Goal: Communication & Community: Answer question/provide support

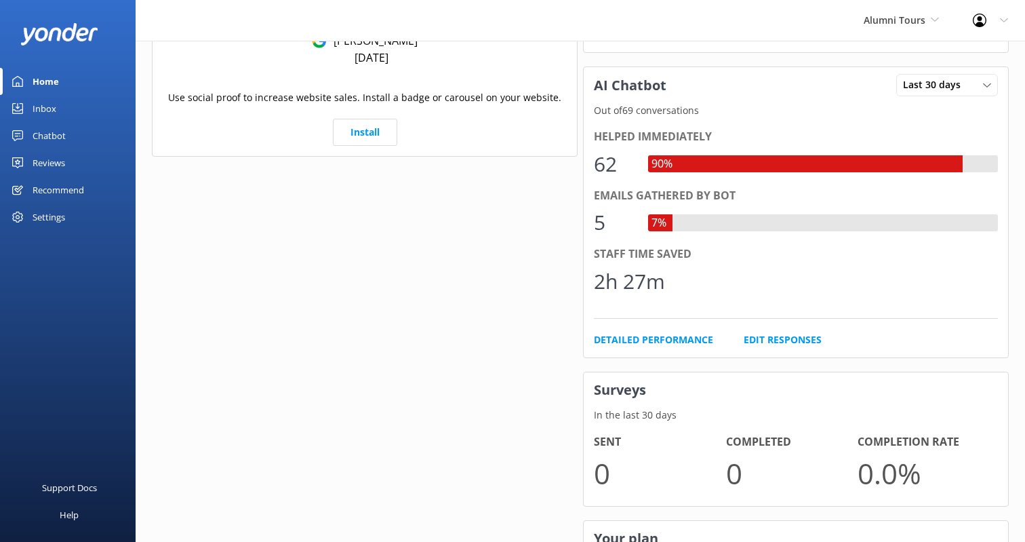
scroll to position [576, 0]
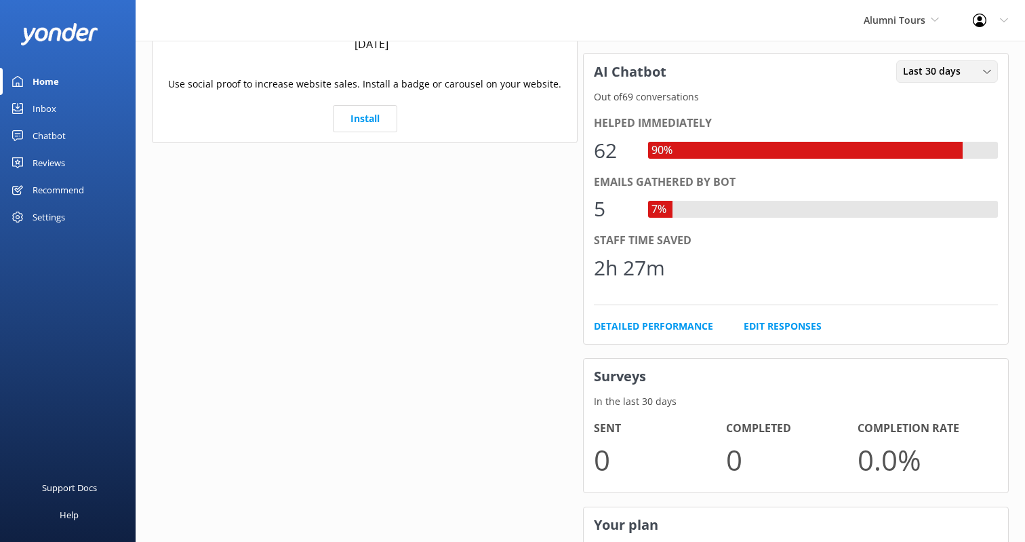
click at [914, 81] on div "Last 30 days Last 7 days Last 30 days" at bounding box center [947, 71] width 102 height 22
click at [934, 91] on link "Last 7 days" at bounding box center [957, 99] width 121 height 27
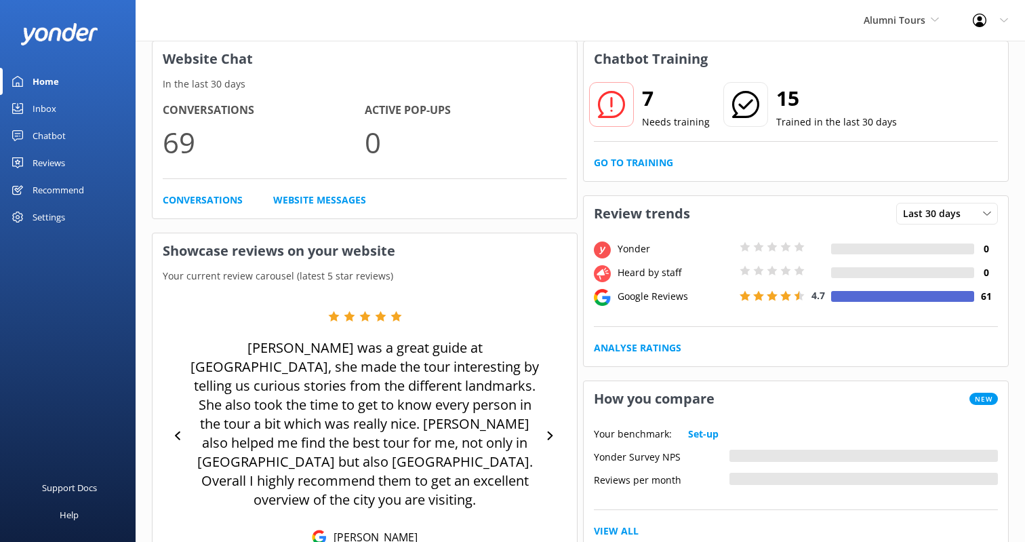
scroll to position [0, 0]
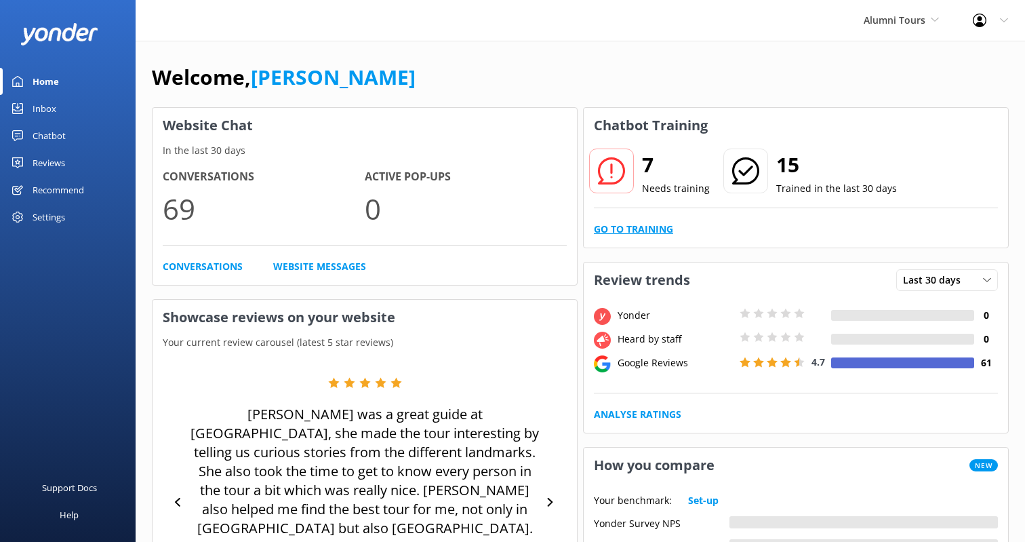
click at [621, 226] on link "Go to Training" at bounding box center [633, 229] width 79 height 15
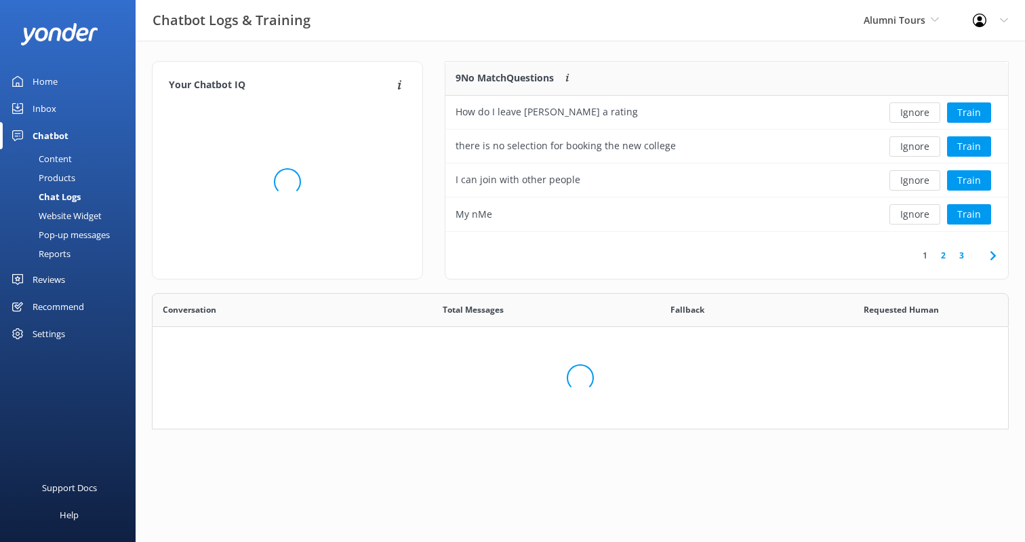
scroll to position [475, 855]
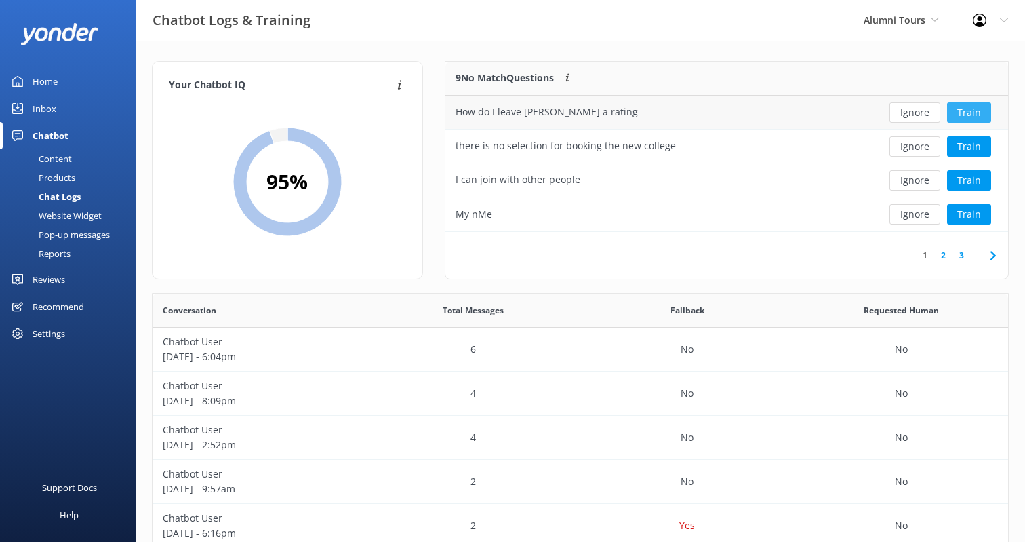
click at [971, 113] on button "Train" at bounding box center [969, 112] width 44 height 20
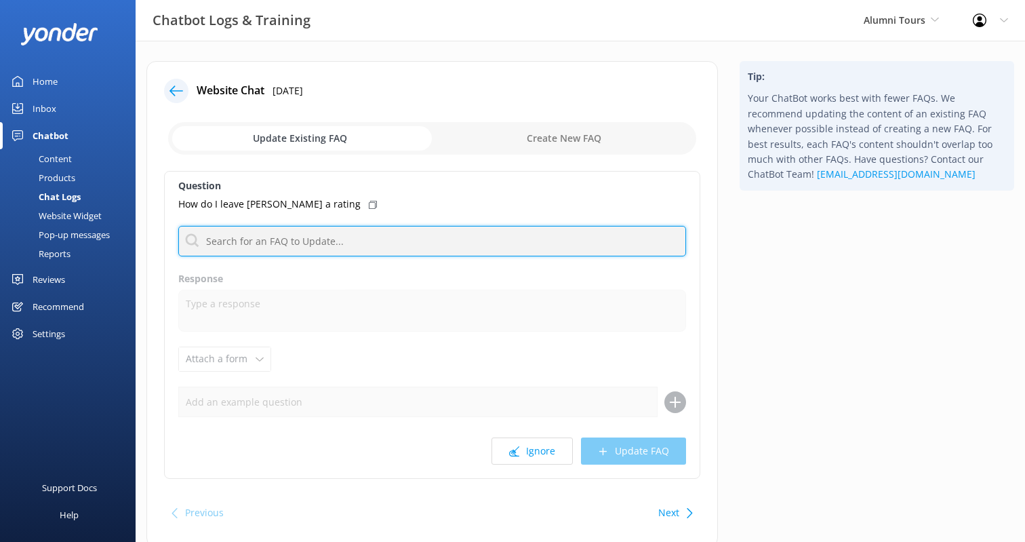
click at [309, 246] on input "text" at bounding box center [432, 241] width 508 height 31
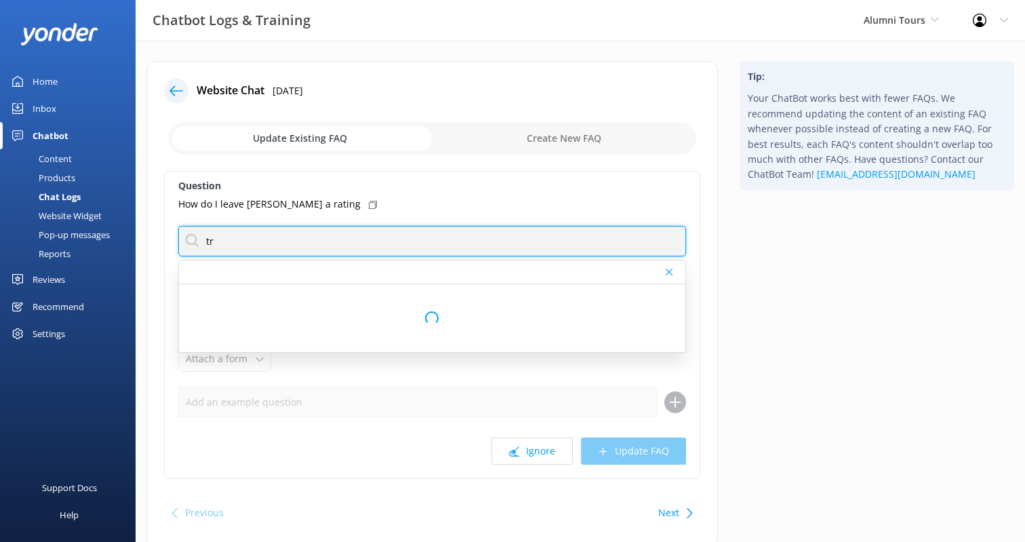
type input "t"
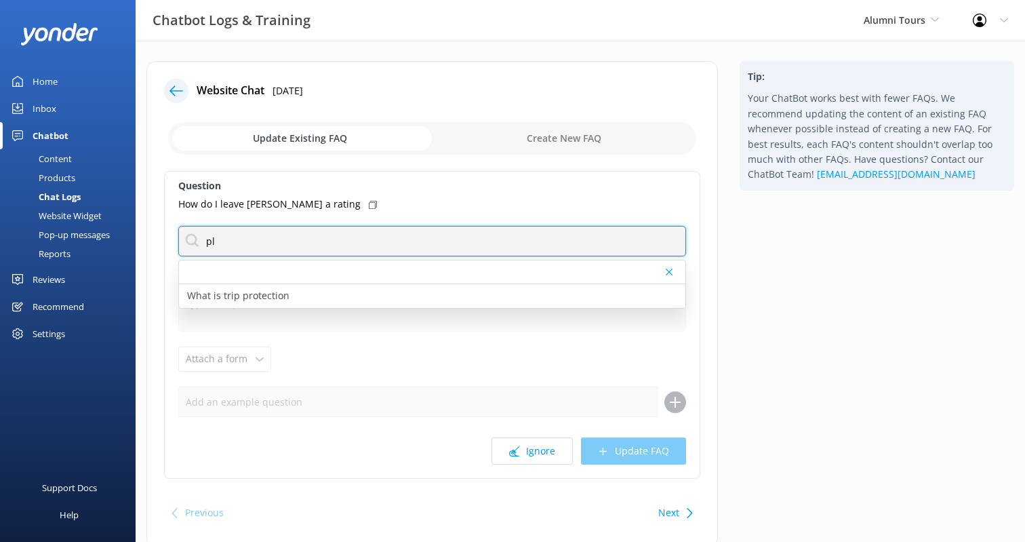
type input "p"
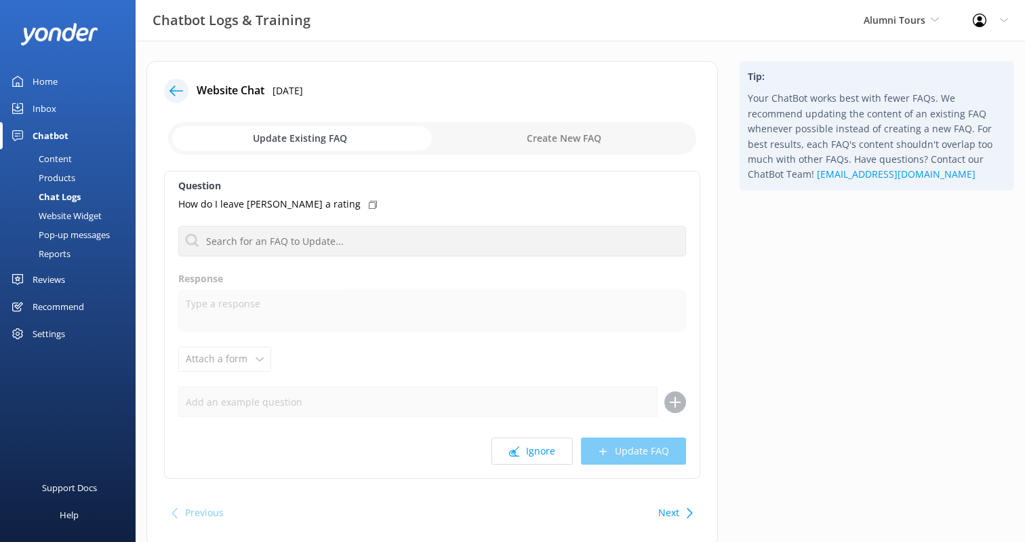
click at [560, 141] on input "checkbox" at bounding box center [432, 138] width 528 height 33
checkbox input "true"
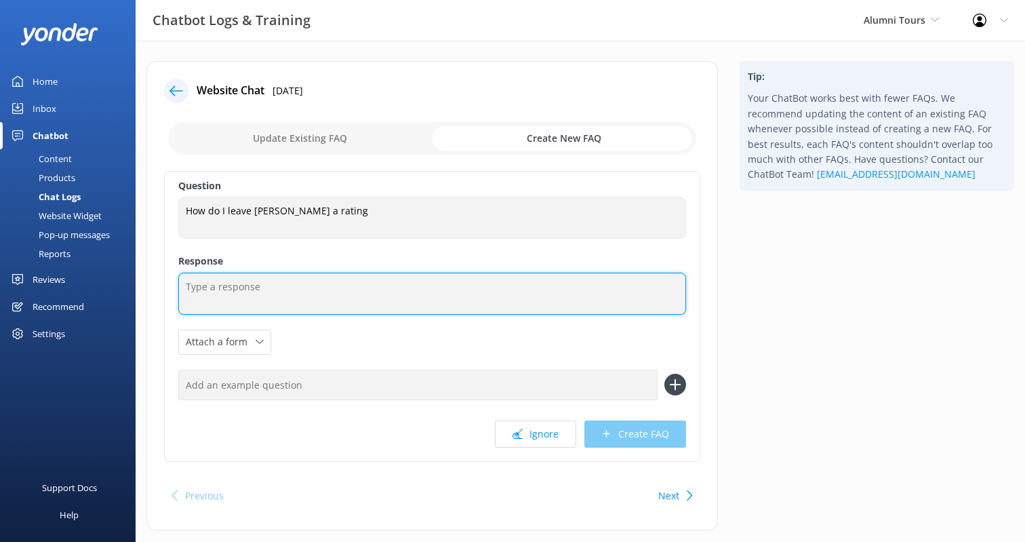
click at [288, 285] on textarea at bounding box center [432, 293] width 508 height 42
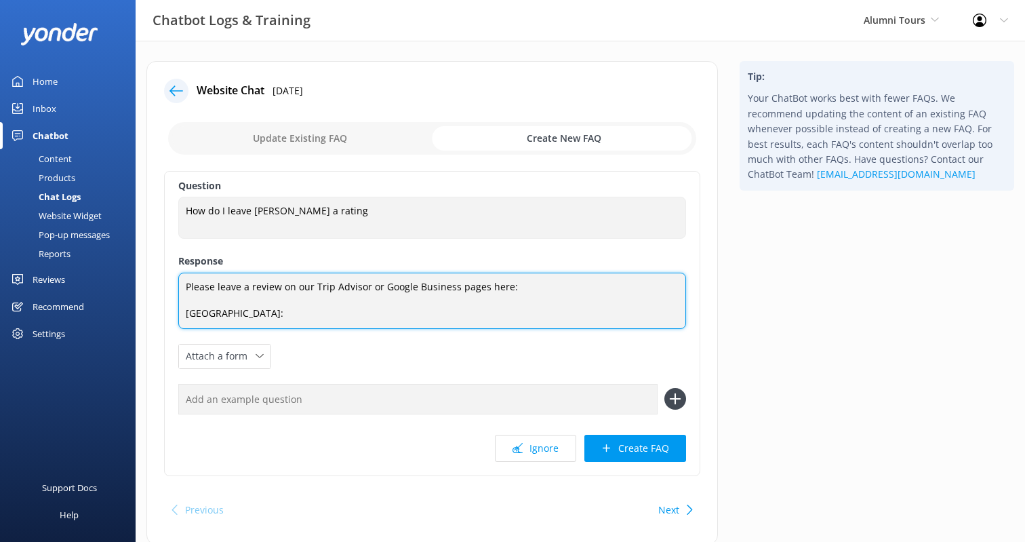
scroll to position [35, 0]
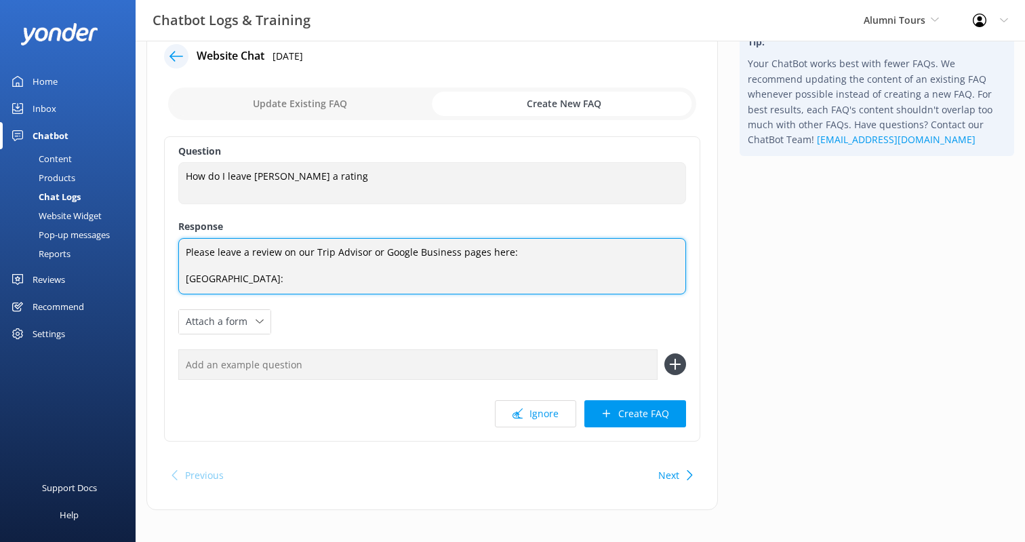
paste textarea "[URL][DOMAIN_NAME]"
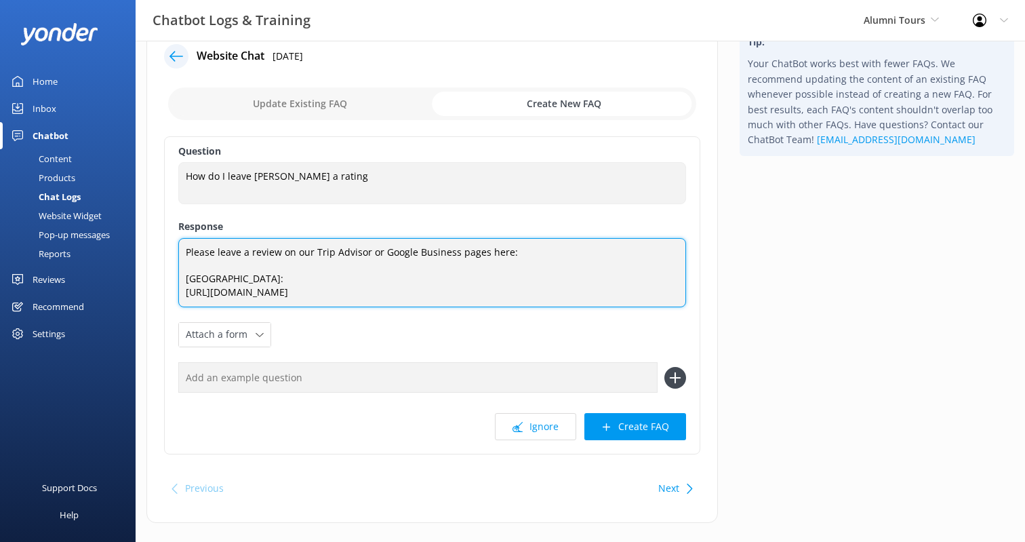
scroll to position [0, 0]
click at [258, 277] on textarea "Please leave a review on our Trip Advisor or Google Business pages here: [GEOGR…" at bounding box center [432, 272] width 508 height 69
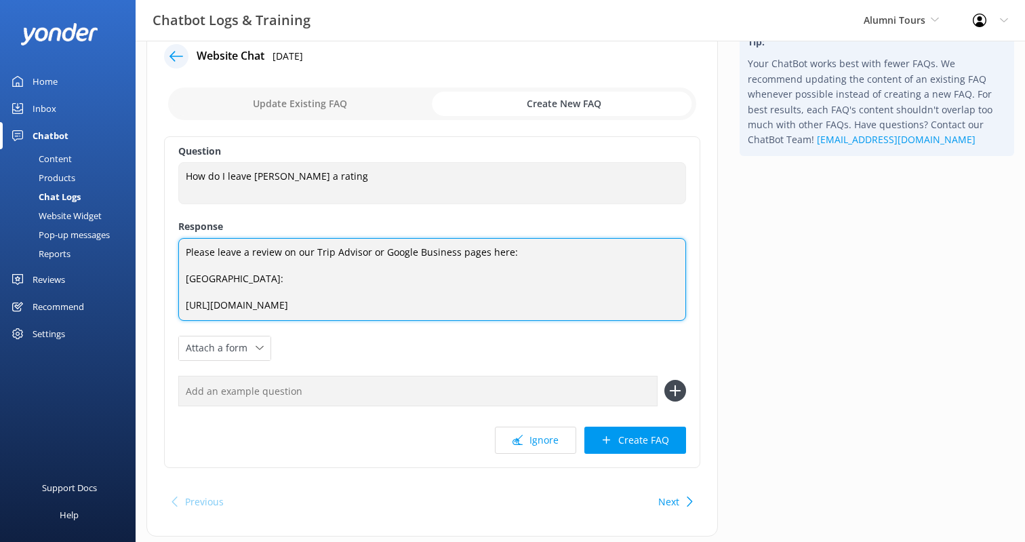
click at [523, 252] on textarea "Please leave a review on our Trip Advisor or Google Business pages here: [GEOGR…" at bounding box center [432, 279] width 508 height 83
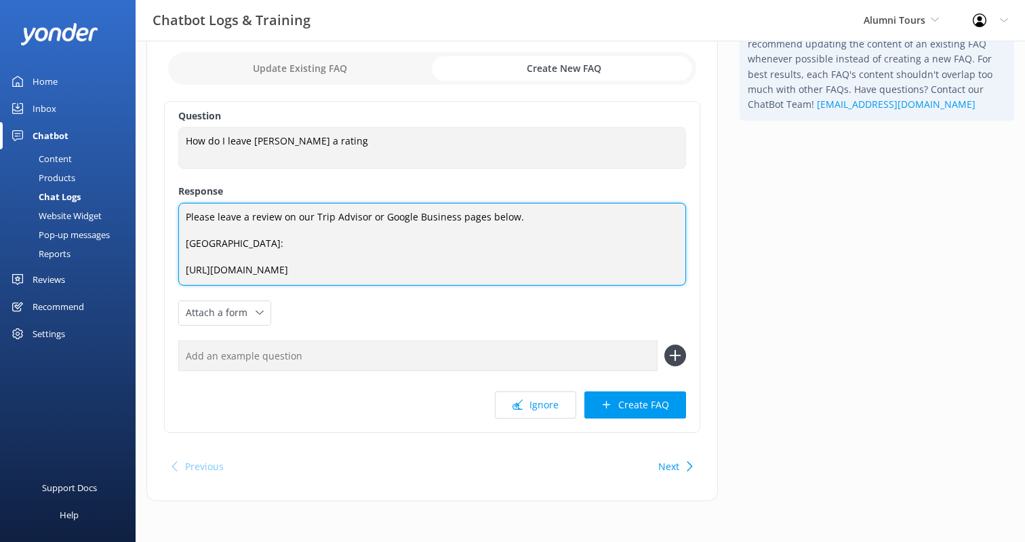
scroll to position [83, 0]
click at [409, 272] on textarea "Please leave a review on our Trip Advisor or Google Business pages below. [GEOG…" at bounding box center [432, 244] width 508 height 83
paste textarea "[URL][DOMAIN_NAME]"
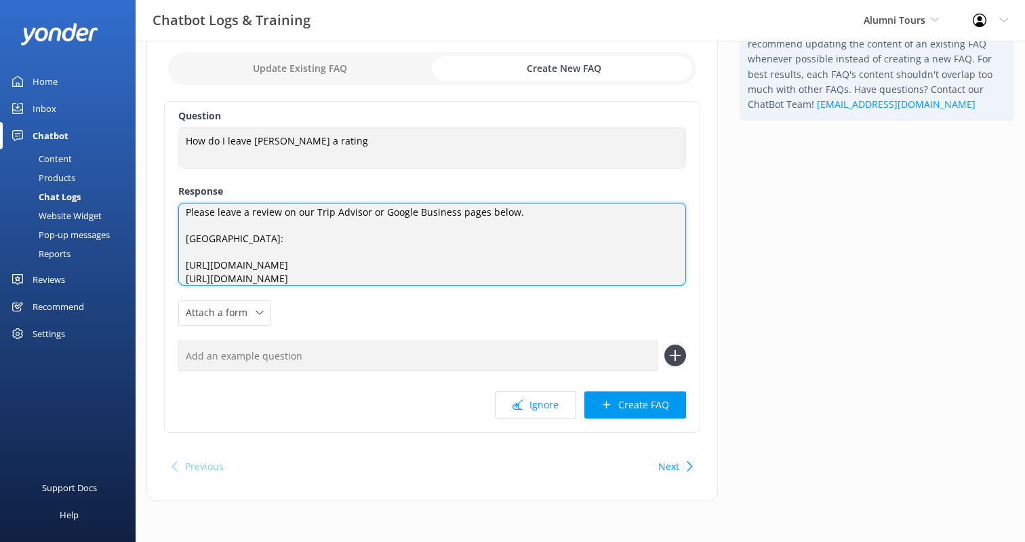
scroll to position [0, 0]
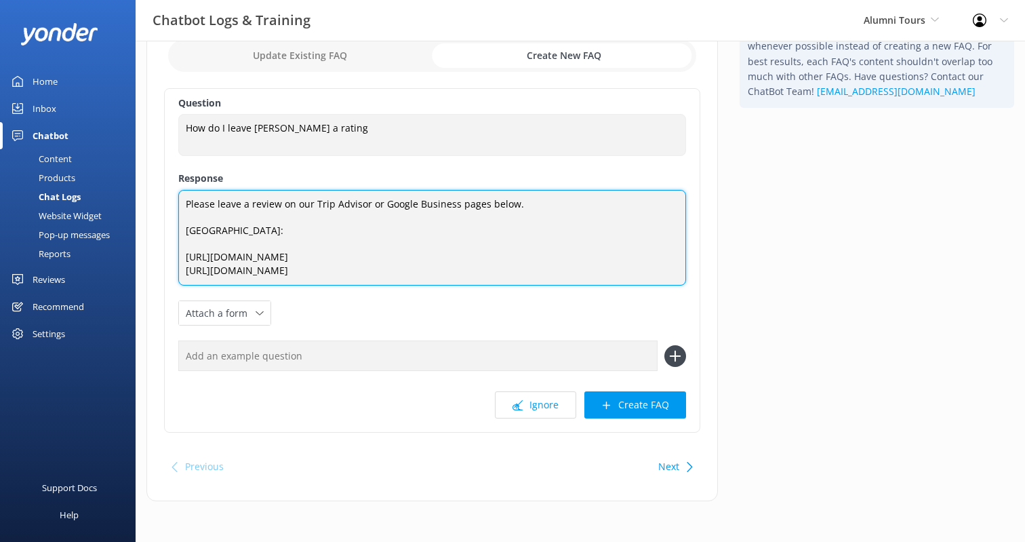
click at [338, 281] on textarea "Please leave a review on our Trip Advisor or Google Business pages below. [GEOG…" at bounding box center [432, 238] width 508 height 96
click at [186, 281] on textarea "Please leave a review on our Trip Advisor or Google Business pages below. [GEOG…" at bounding box center [432, 238] width 508 height 96
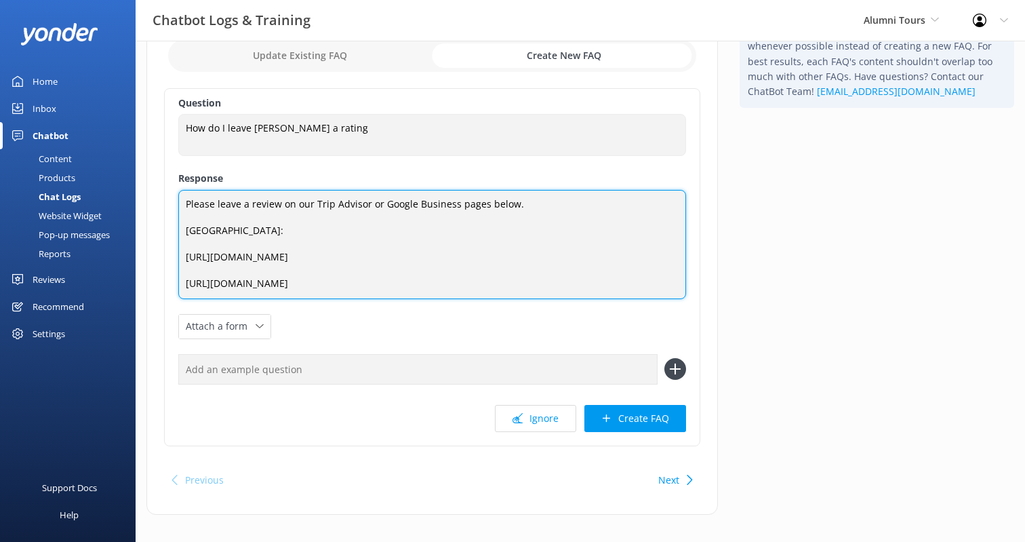
click at [186, 257] on textarea "Please leave a review on our Trip Advisor or Google Business pages below. [GEOG…" at bounding box center [432, 244] width 508 height 109
click at [185, 299] on textarea "Please leave a review on our Trip Advisor or Google Business pages below. [GEOG…" at bounding box center [432, 244] width 508 height 109
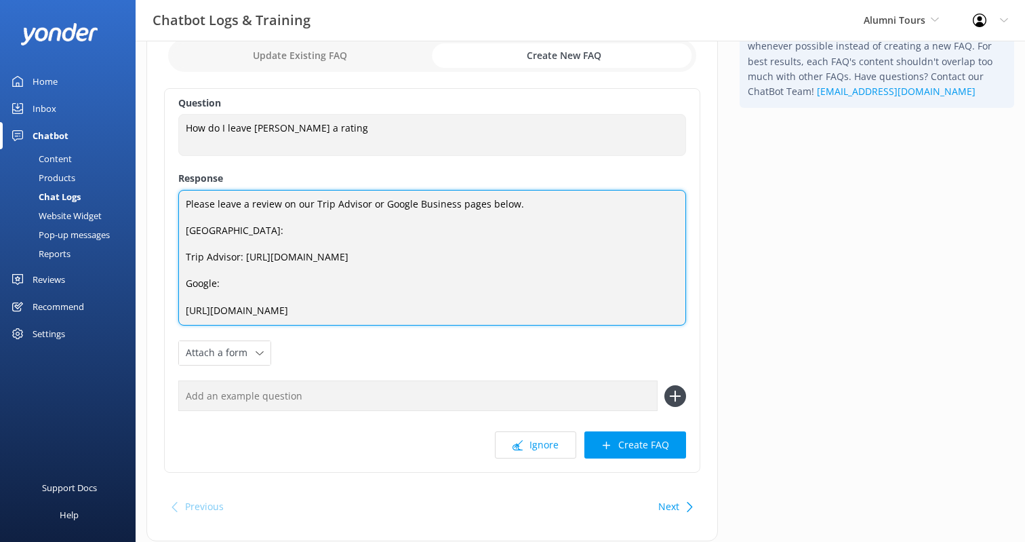
click at [242, 257] on textarea "Please leave a review on our Trip Advisor or Google Business pages below. [GEOG…" at bounding box center [432, 258] width 508 height 136
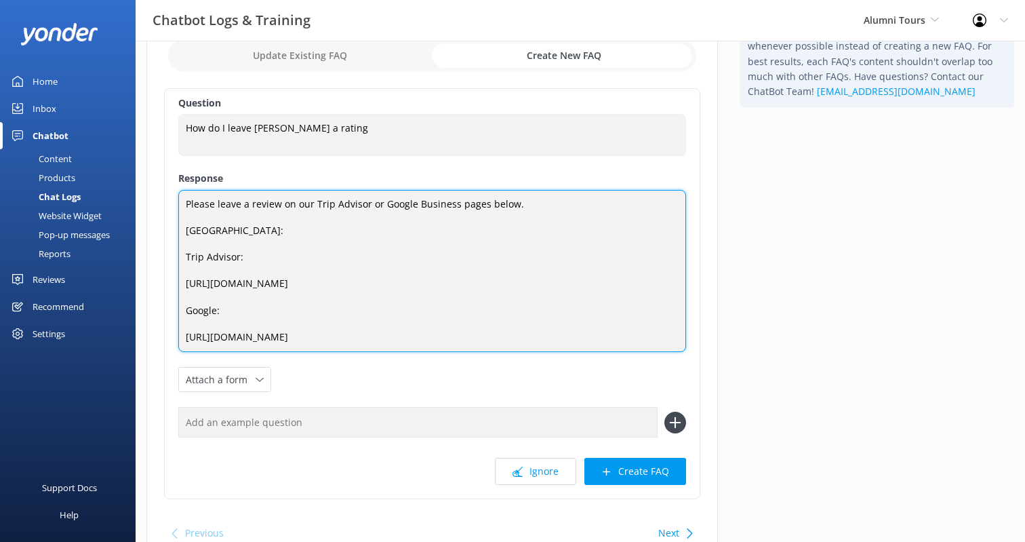
click at [249, 216] on textarea "Please leave a review on our Trip Advisor or Google Business pages below. [GEOG…" at bounding box center [432, 271] width 508 height 163
click at [245, 230] on textarea "Please leave a review on our Trip Advisor or Google Business pages below. [GEOG…" at bounding box center [432, 271] width 508 height 163
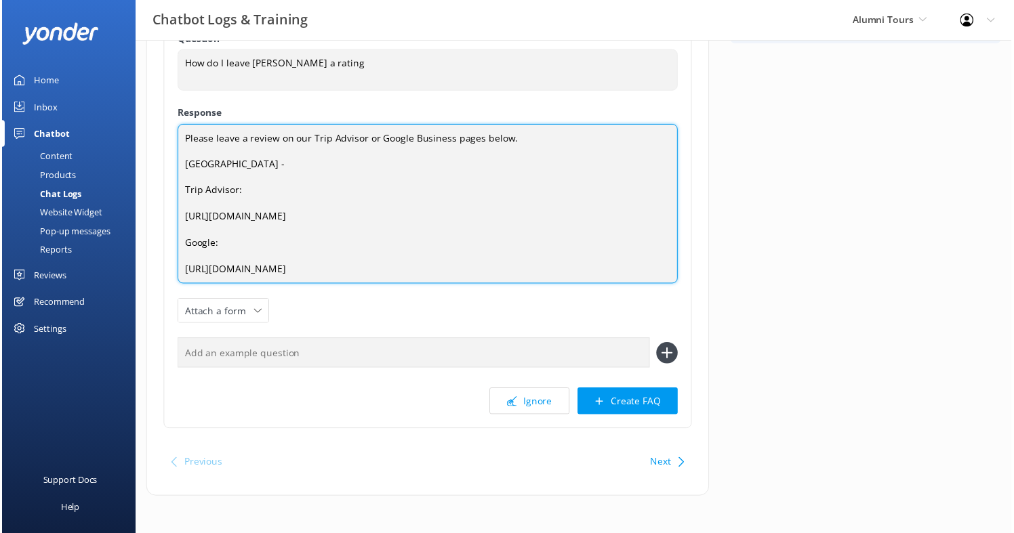
scroll to position [150, 0]
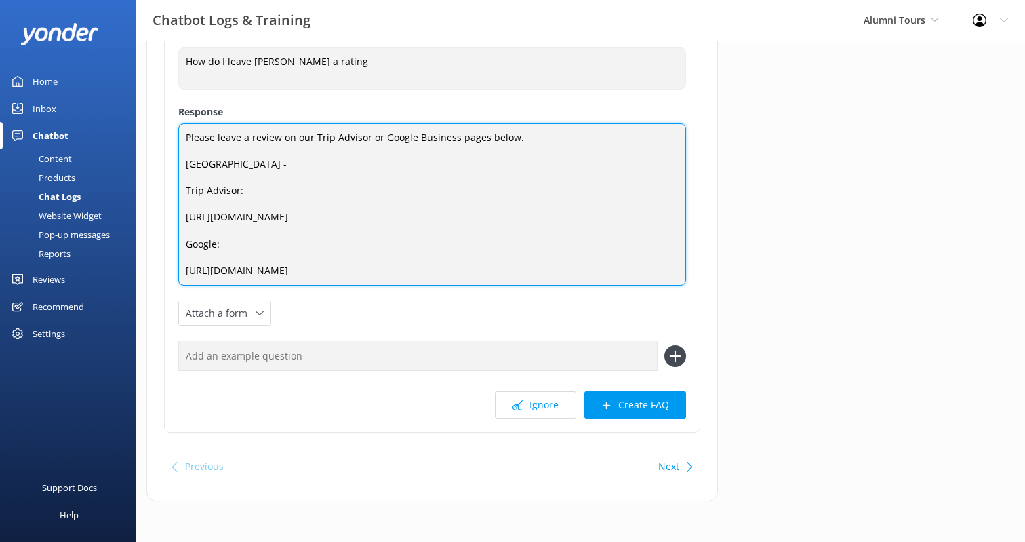
click at [241, 286] on textarea "Please leave a review on our Trip Advisor or Google Business pages below. [GEOG…" at bounding box center [432, 204] width 508 height 163
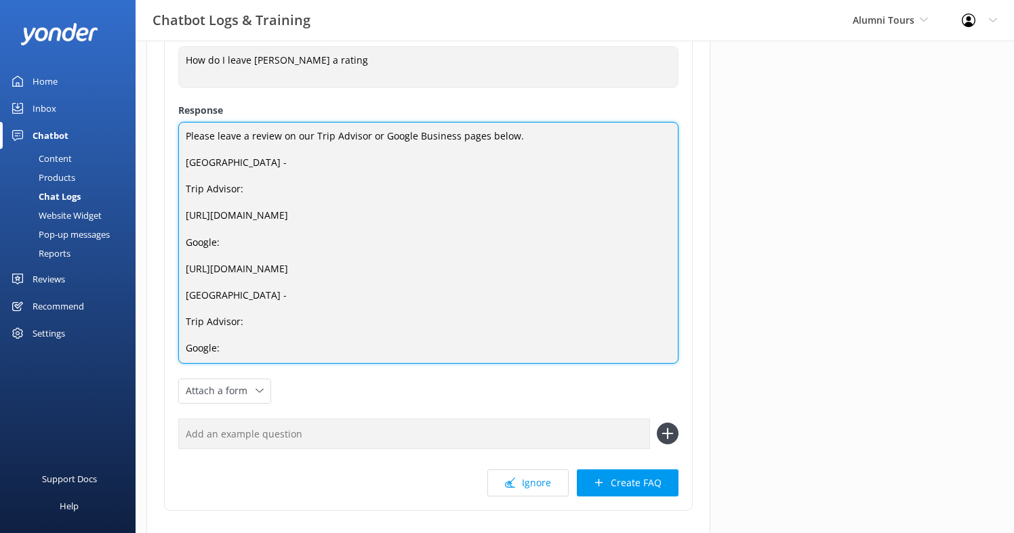
paste textarea "[URL][DOMAIN_NAME]"
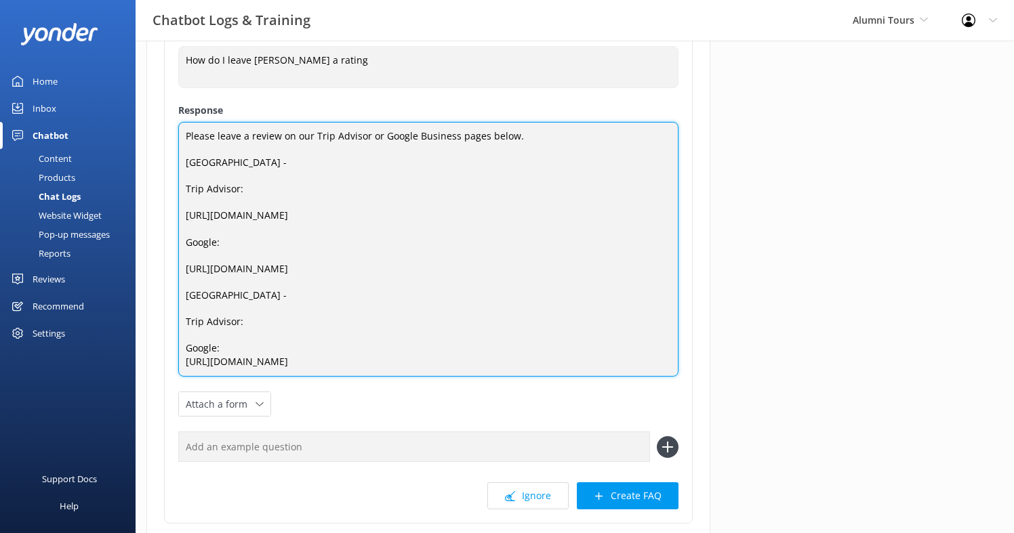
click at [232, 378] on textarea "Please leave a review on our Trip Advisor or Google Business pages below. [GEOG…" at bounding box center [428, 250] width 500 height 256
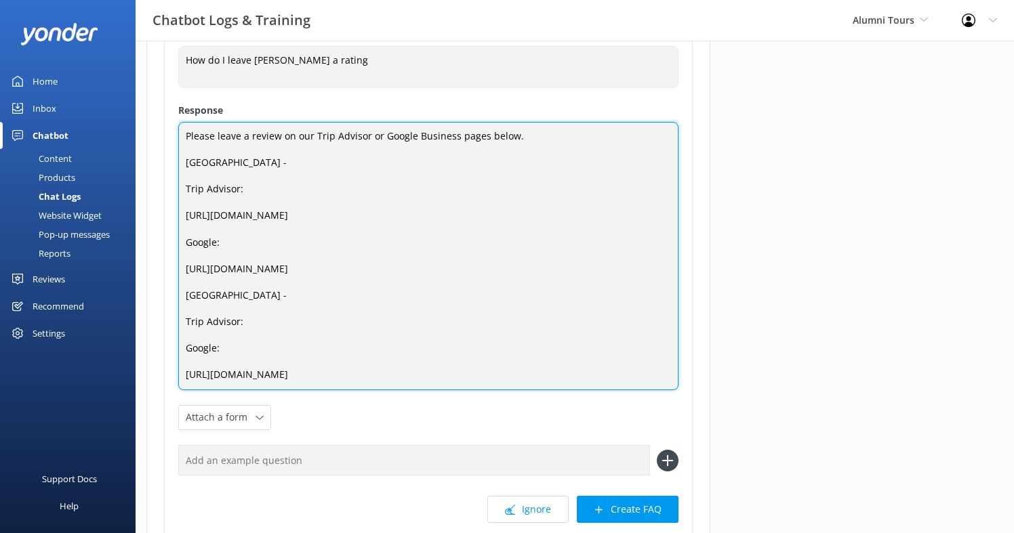
scroll to position [169, 0]
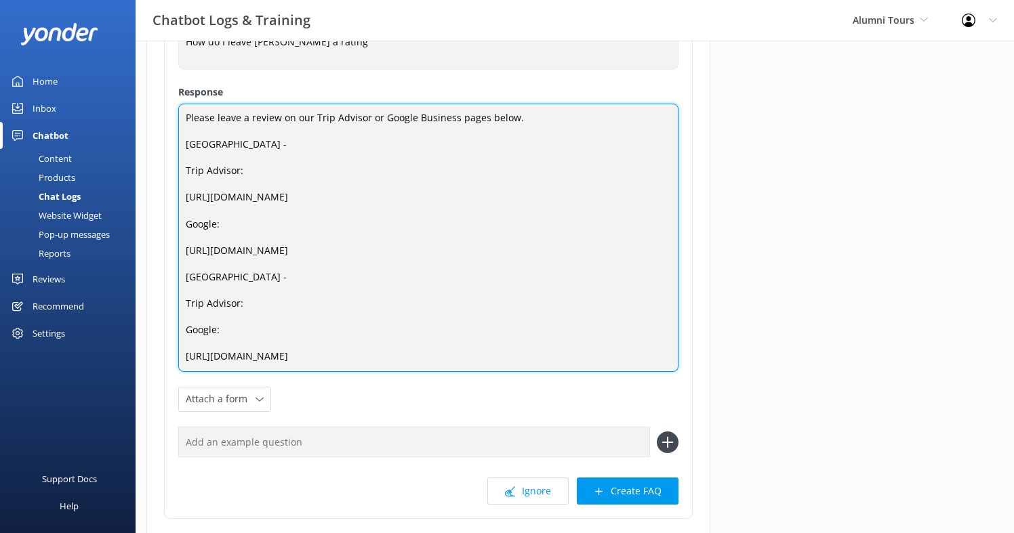
click at [258, 372] on textarea "Please leave a review on our Trip Advisor or Google Business pages below. [GEOG…" at bounding box center [428, 238] width 500 height 268
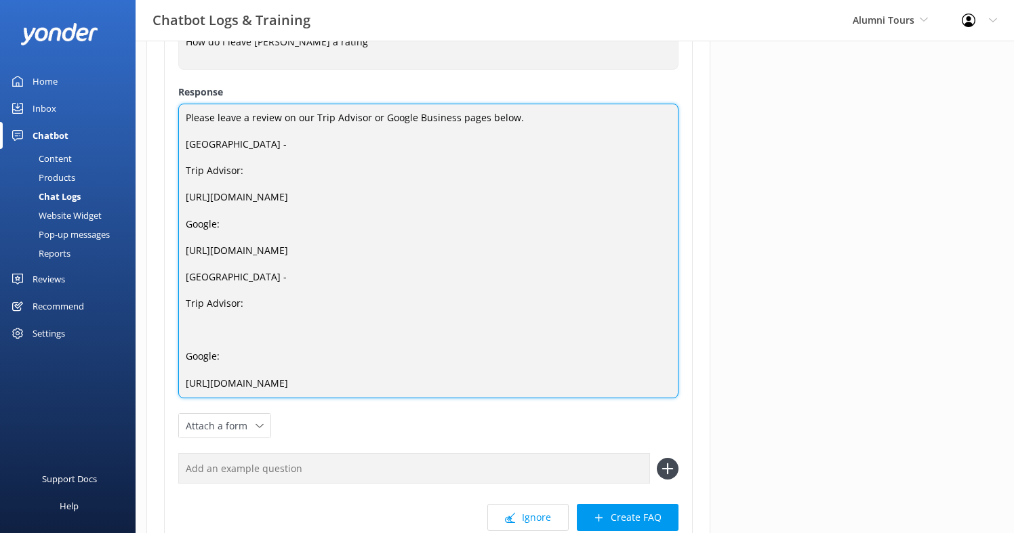
paste textarea "[URL][DOMAIN_NAME]"
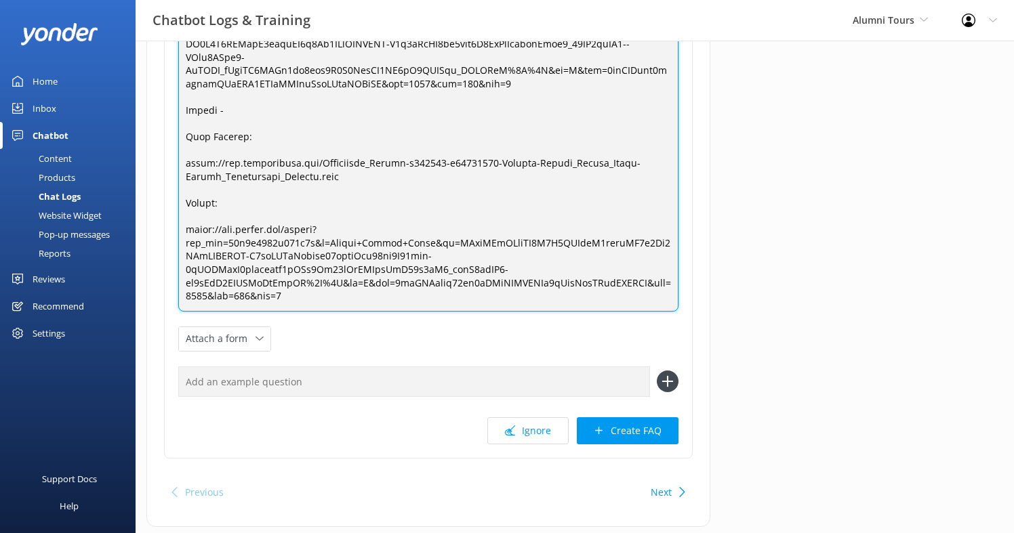
scroll to position [437, 0]
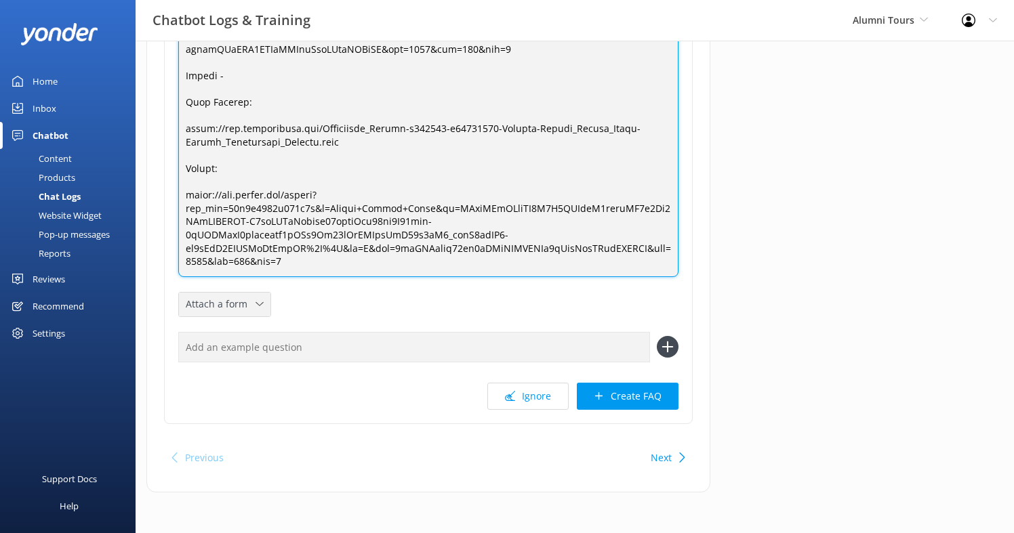
type textarea "Please leave a review on our Trip Advisor or Google Business pages below. [GEOG…"
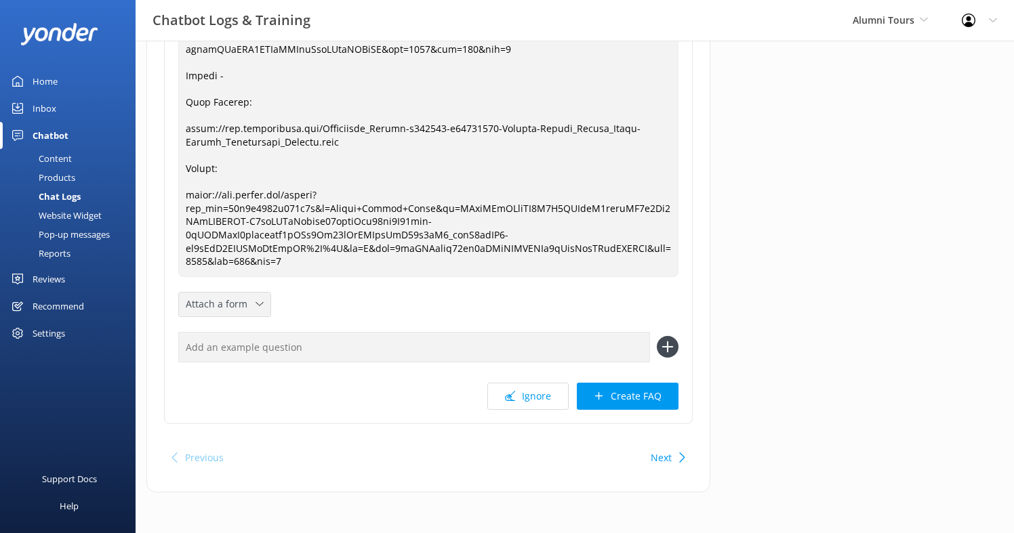
click at [247, 294] on div "Attach a form Leave contact details Check availability" at bounding box center [225, 305] width 92 height 24
click at [335, 305] on div "Question How do I leave [PERSON_NAME] a rating How do I leave [PERSON_NAME] a r…" at bounding box center [428, 79] width 529 height 690
click at [297, 350] on input "text" at bounding box center [414, 347] width 472 height 31
click at [631, 393] on button "Create FAQ" at bounding box center [628, 396] width 102 height 27
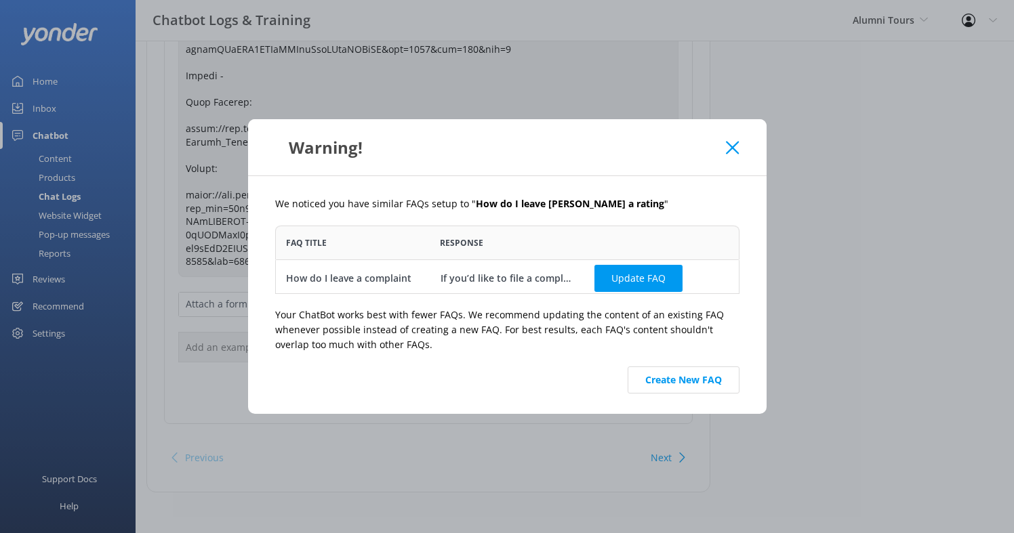
scroll to position [68, 464]
click at [732, 146] on icon at bounding box center [732, 148] width 13 height 14
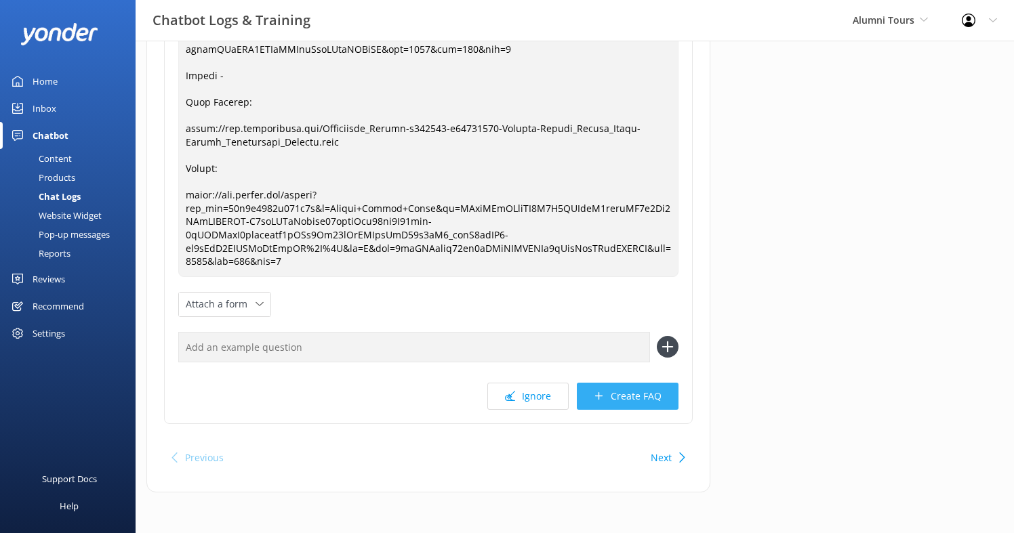
click at [634, 399] on button "Create FAQ" at bounding box center [628, 396] width 102 height 27
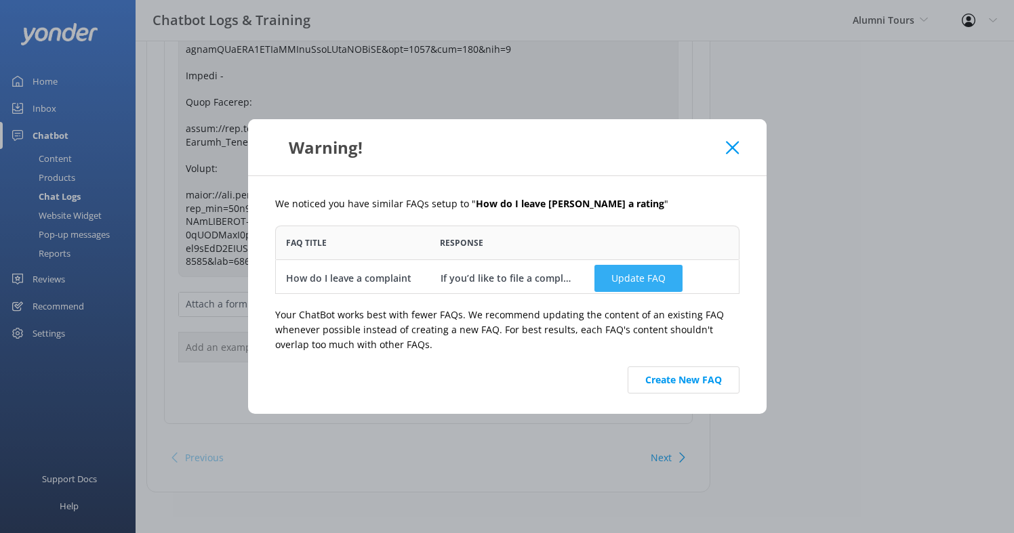
click at [654, 272] on button "Update FAQ" at bounding box center [638, 278] width 88 height 27
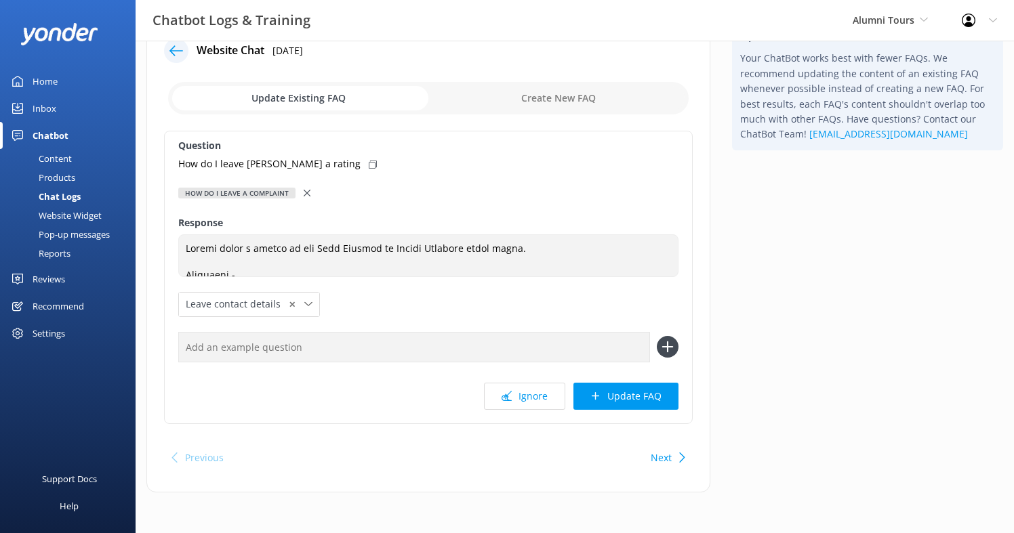
checkbox input "false"
type textarea "If you’d like to file a complaint or share feedback, please contact the managem…"
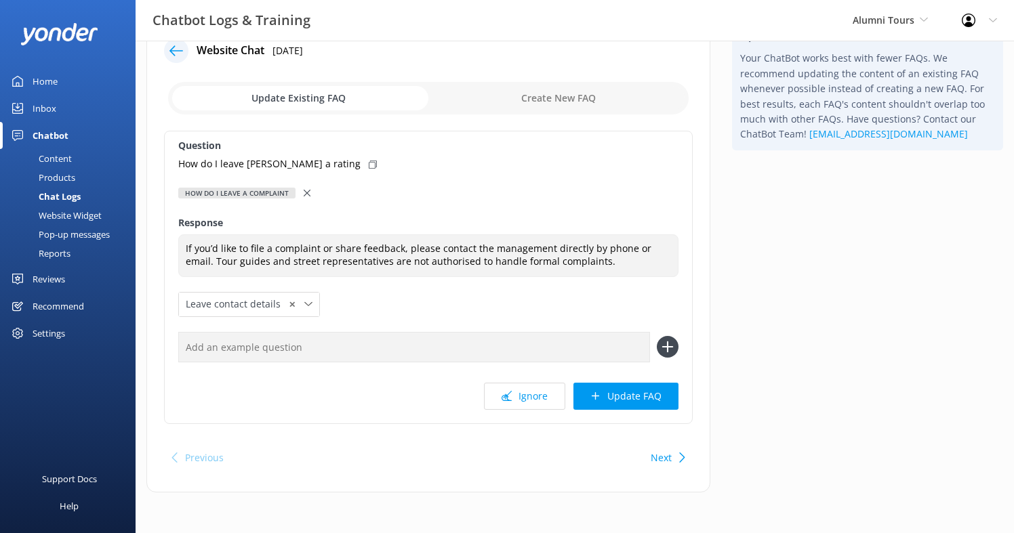
scroll to position [0, 0]
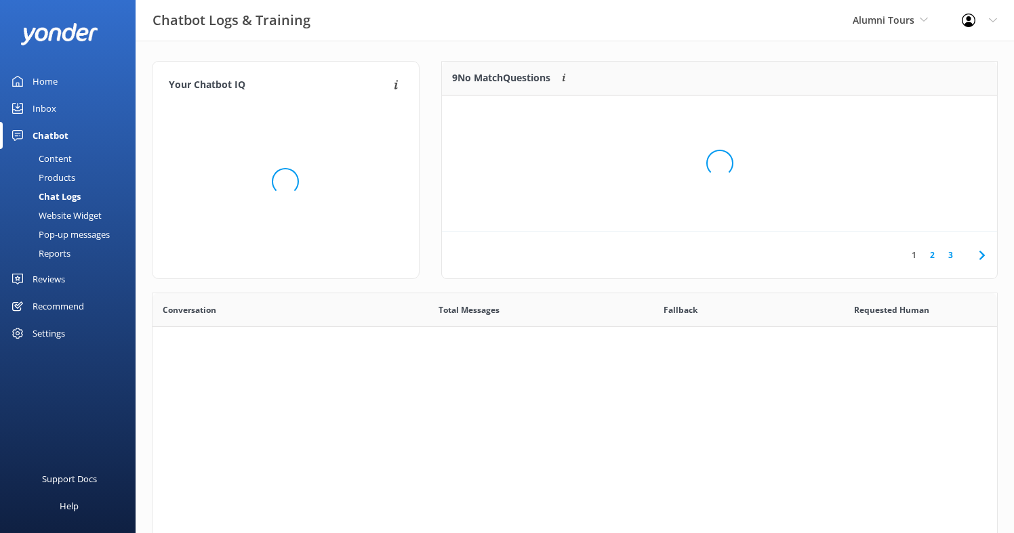
scroll to position [475, 845]
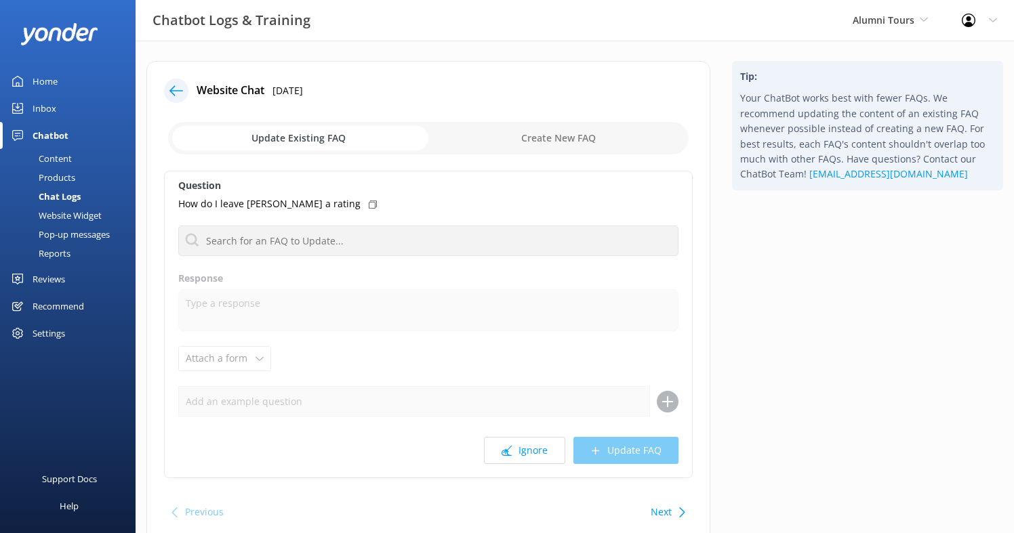
scroll to position [40, 0]
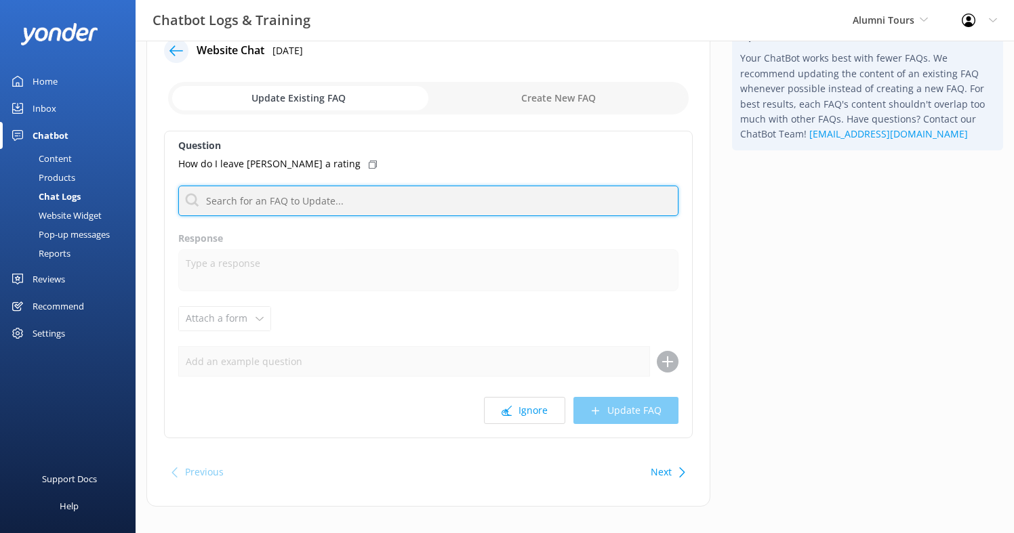
click at [333, 202] on input "text" at bounding box center [428, 201] width 500 height 31
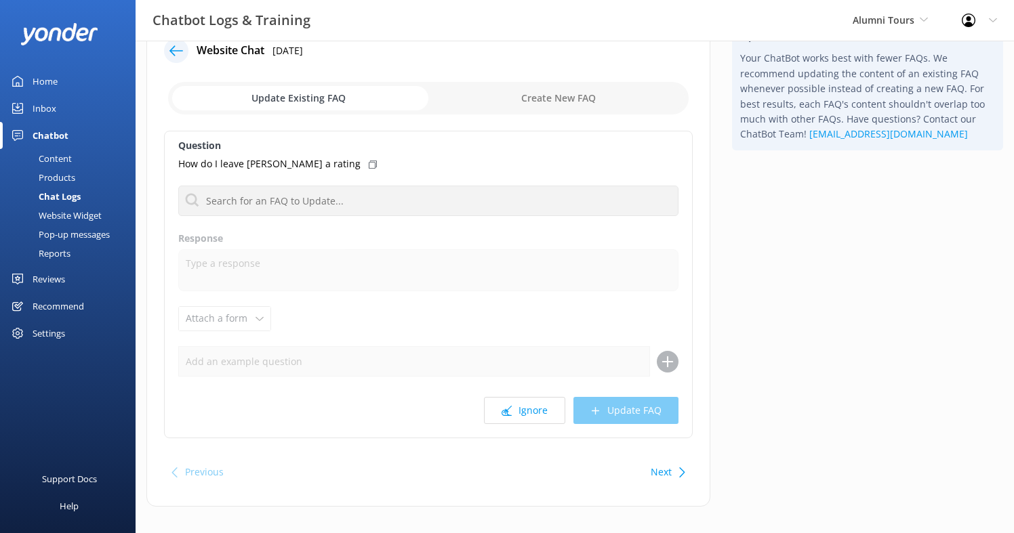
click at [576, 86] on input "checkbox" at bounding box center [428, 98] width 521 height 33
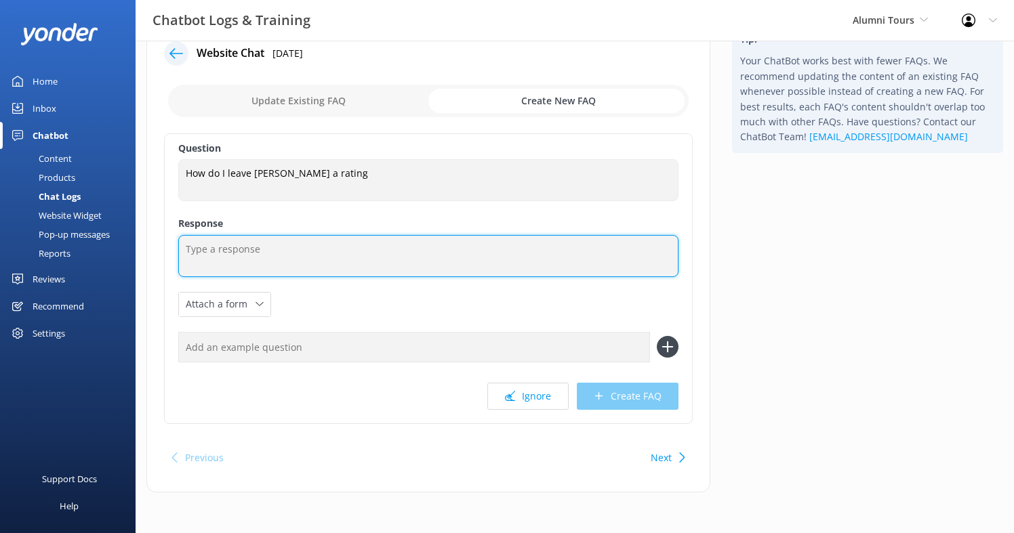
click at [304, 258] on textarea at bounding box center [428, 256] width 500 height 42
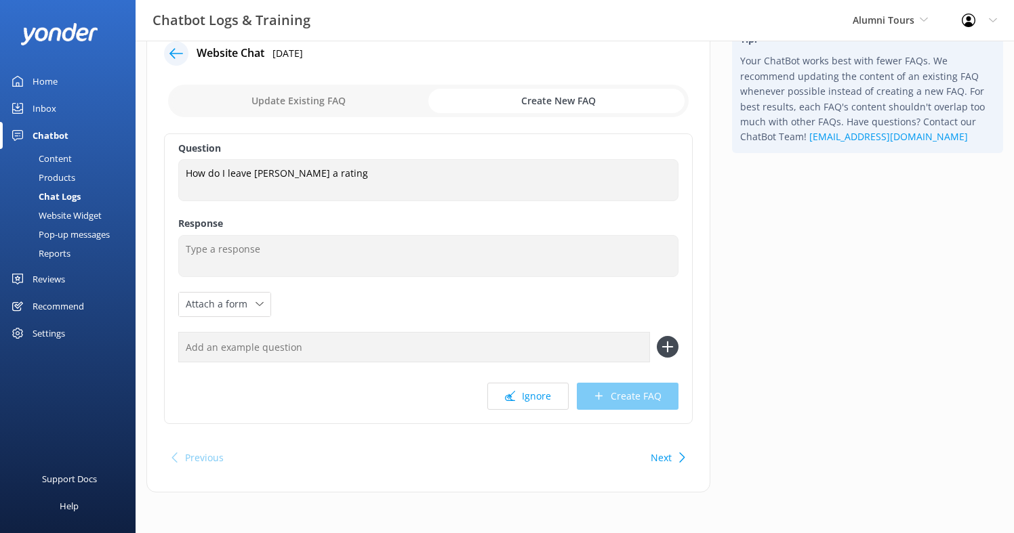
click at [286, 89] on input "checkbox" at bounding box center [428, 101] width 521 height 33
checkbox input "false"
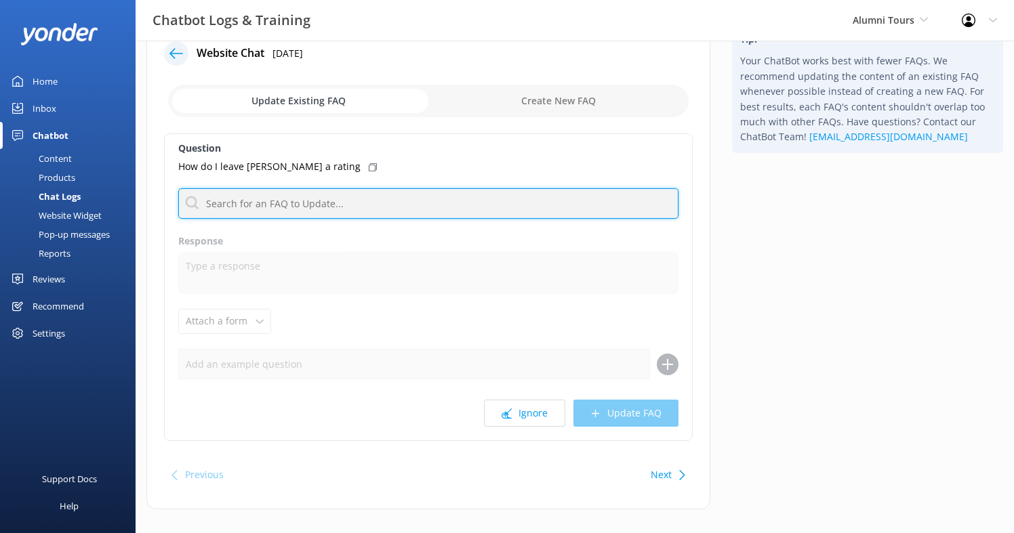
click at [269, 207] on input "text" at bounding box center [428, 203] width 500 height 31
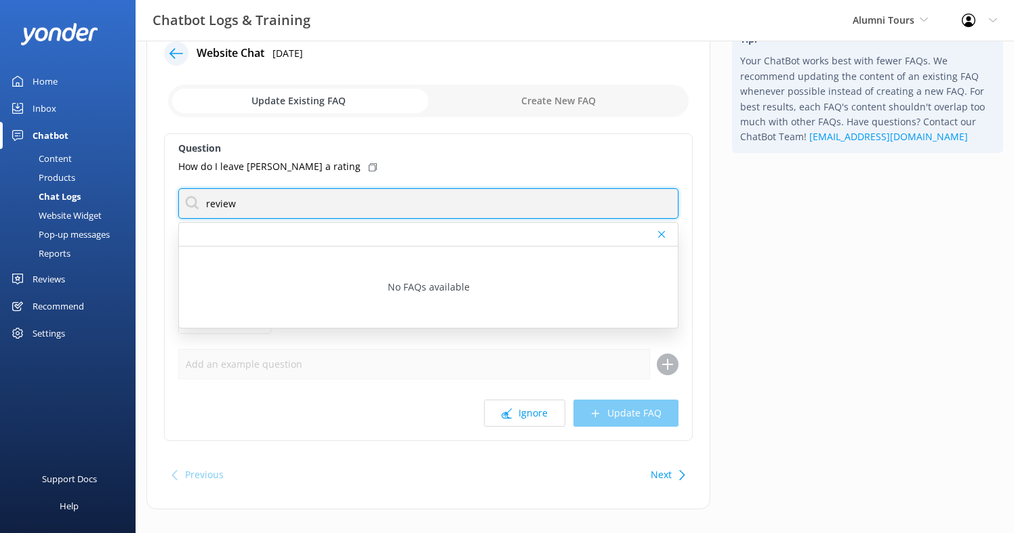
type input "review"
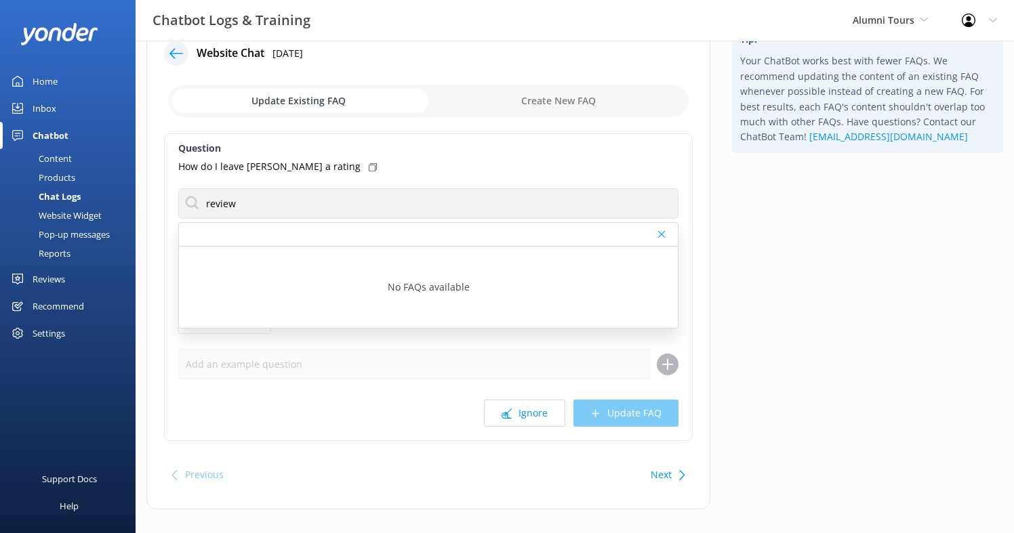
click at [619, 170] on div "How do I leave [PERSON_NAME] a rating" at bounding box center [428, 166] width 500 height 15
click at [579, 103] on input "checkbox" at bounding box center [428, 101] width 521 height 33
checkbox input "true"
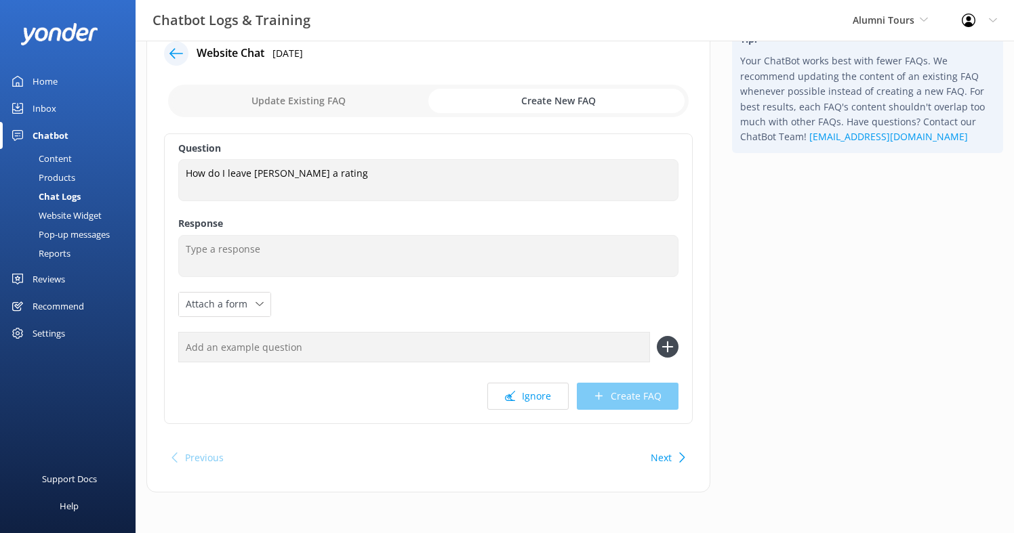
scroll to position [0, 0]
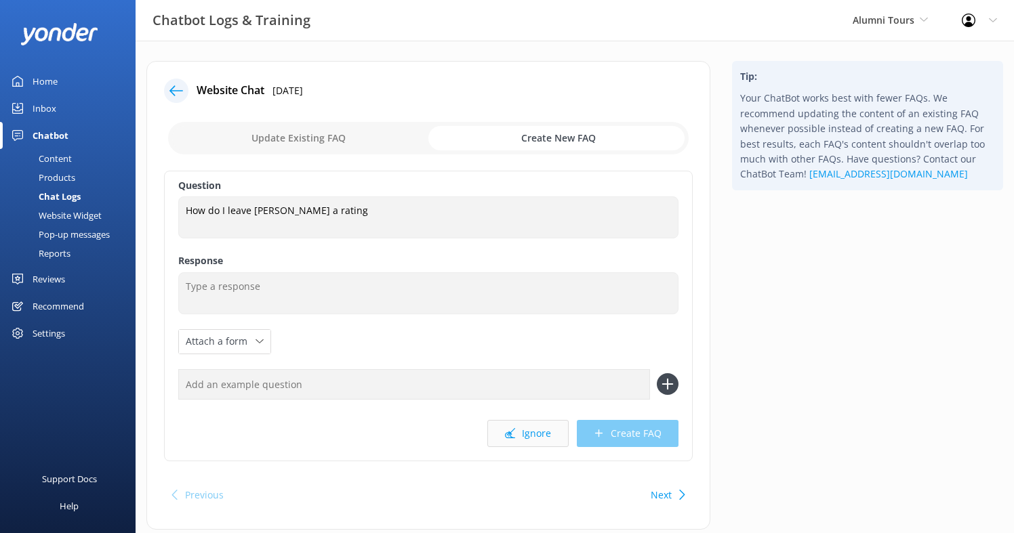
click at [526, 434] on button "Ignore" at bounding box center [527, 433] width 81 height 27
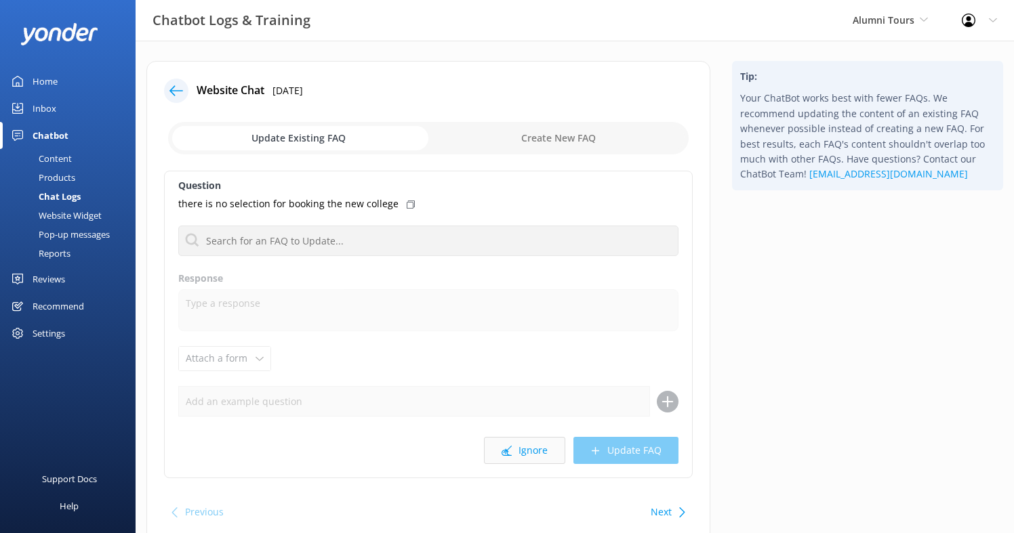
click at [528, 447] on button "Ignore" at bounding box center [524, 450] width 81 height 27
click at [527, 453] on button "Ignore" at bounding box center [524, 450] width 81 height 27
click at [529, 453] on button "Ignore" at bounding box center [524, 450] width 81 height 27
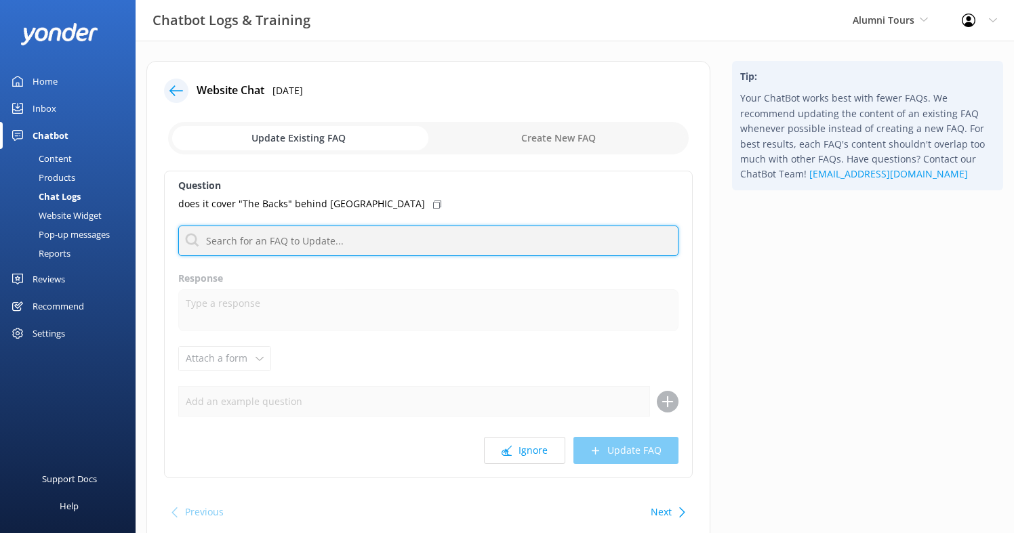
click at [418, 232] on input "text" at bounding box center [428, 241] width 500 height 31
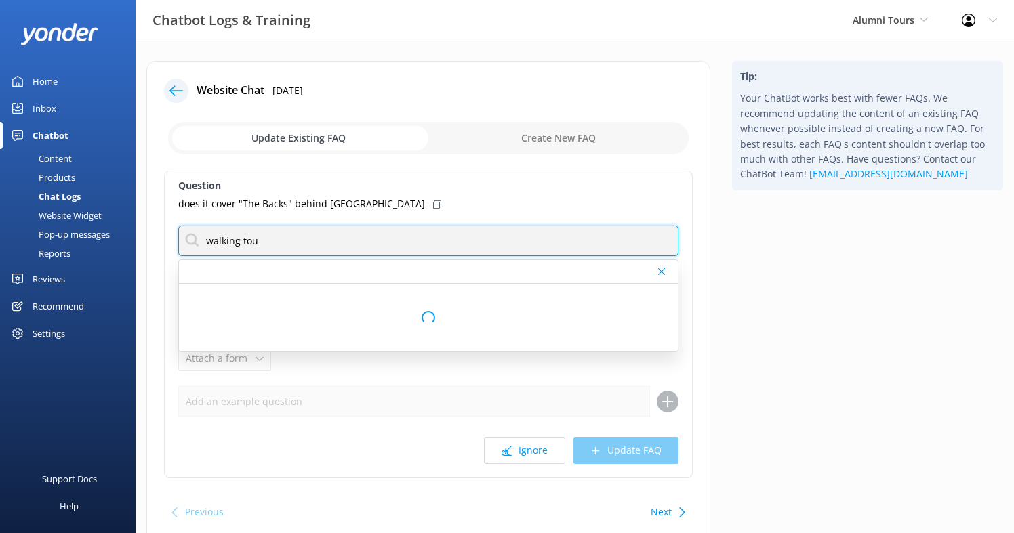
type input "walking tour"
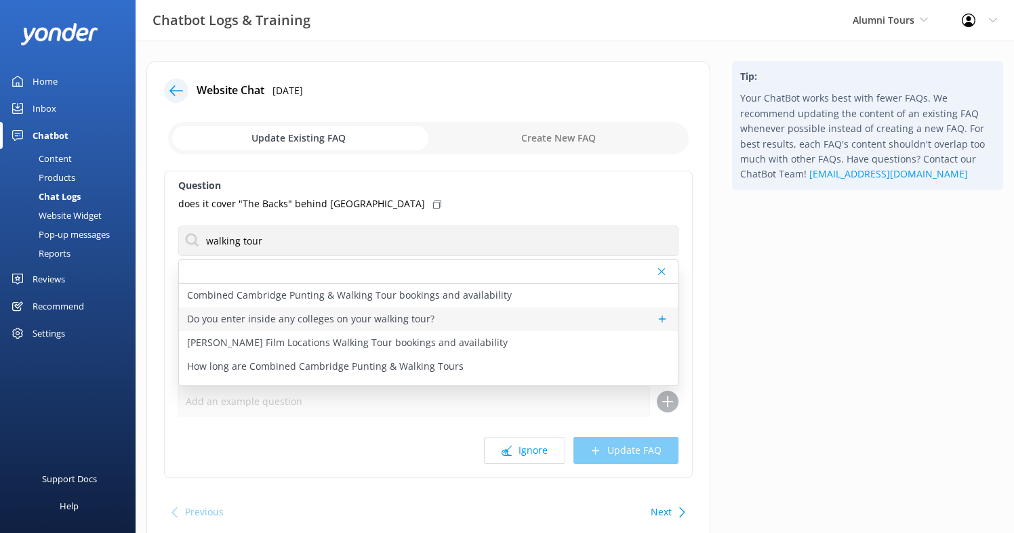
click at [386, 314] on p "Do you enter inside any colleges on your walking tour?" at bounding box center [310, 319] width 247 height 15
type textarea "Our tours are based outside and do not guarantee any entry to colleges unless a…"
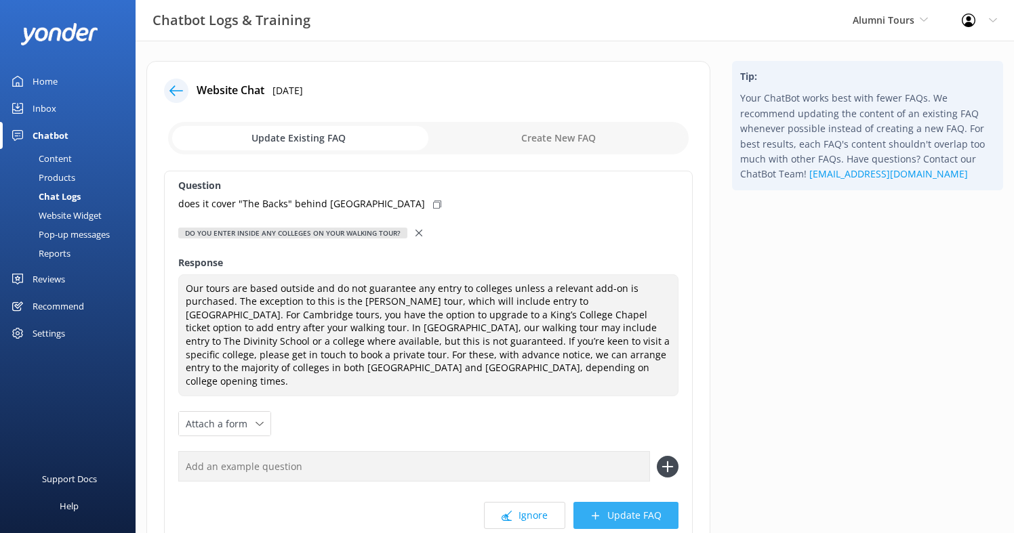
click at [619, 502] on button "Update FAQ" at bounding box center [625, 515] width 105 height 27
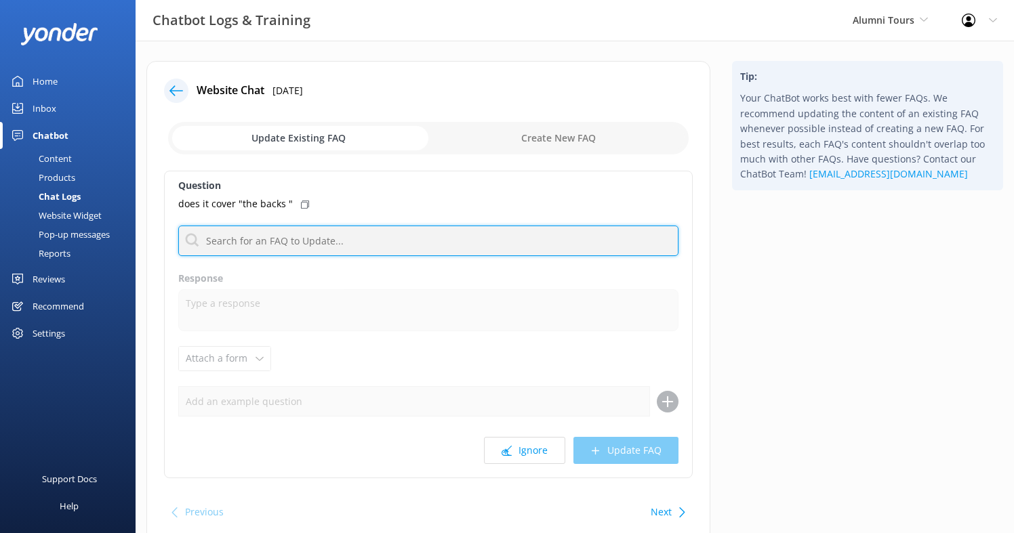
click at [345, 245] on input "text" at bounding box center [428, 241] width 500 height 31
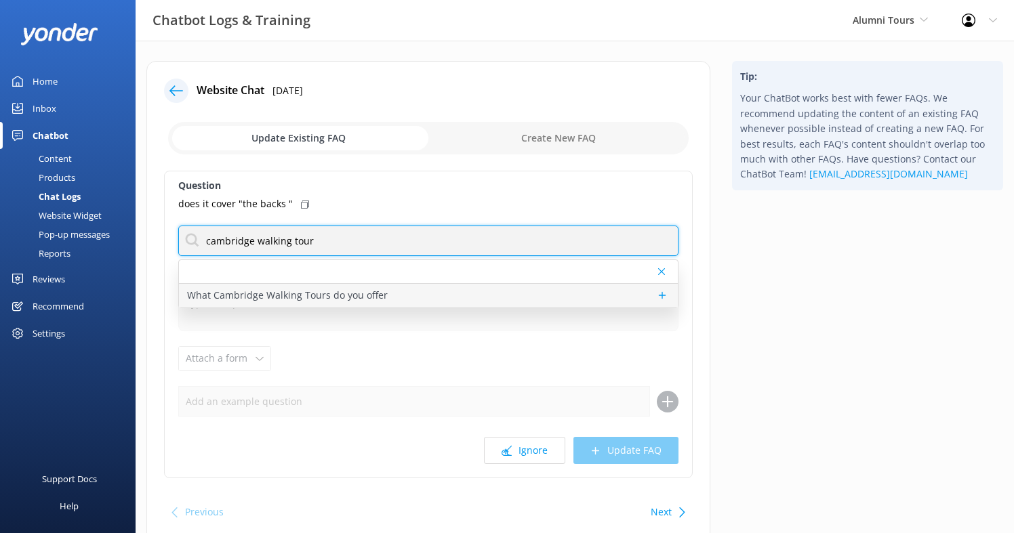
type input "cambridge walking tour"
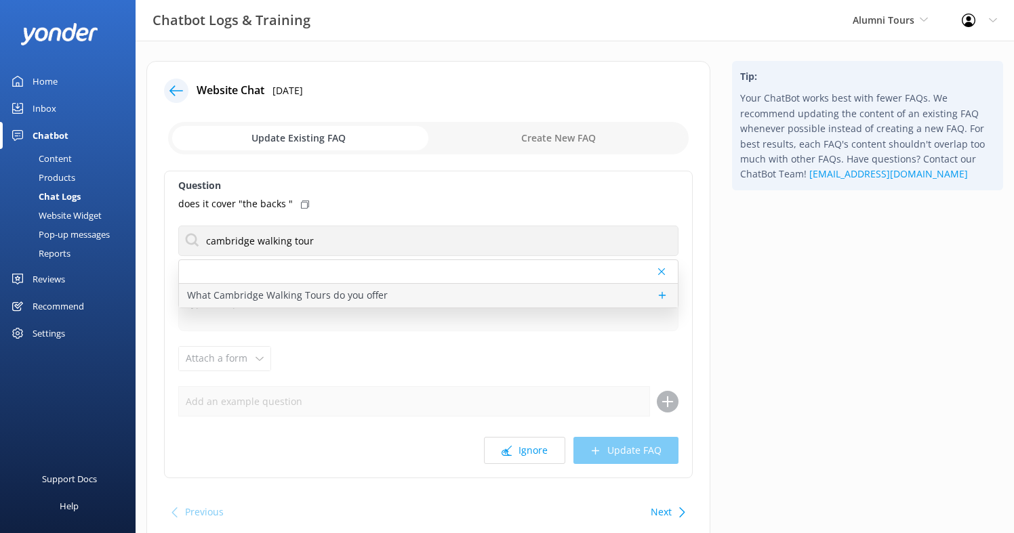
click at [335, 293] on p "What Cambridge Walking Tours do you offer" at bounding box center [287, 295] width 201 height 15
type textarea "We offer several graduate-led Cambridge walking tours including our popular 90-…"
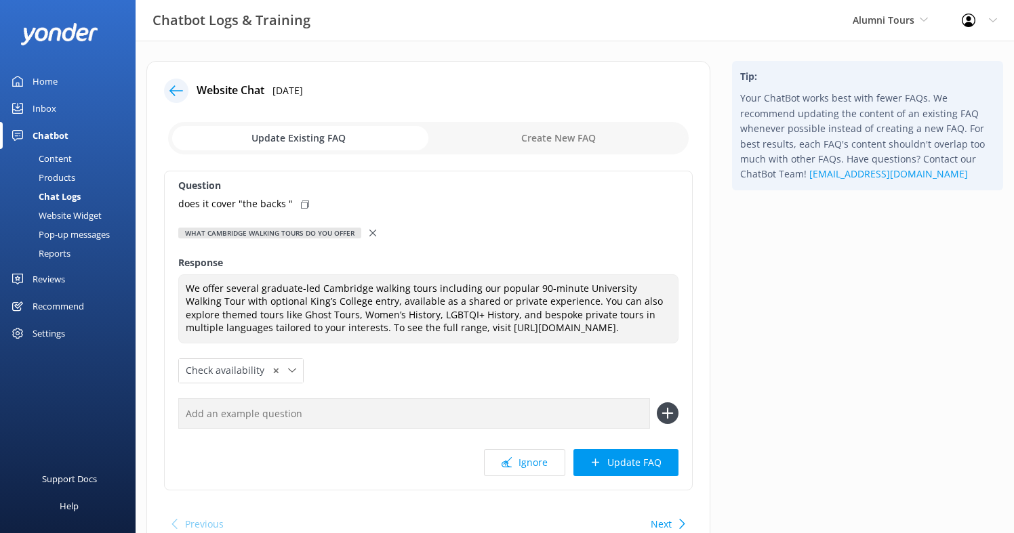
click at [556, 127] on input "checkbox" at bounding box center [428, 138] width 521 height 33
checkbox input "true"
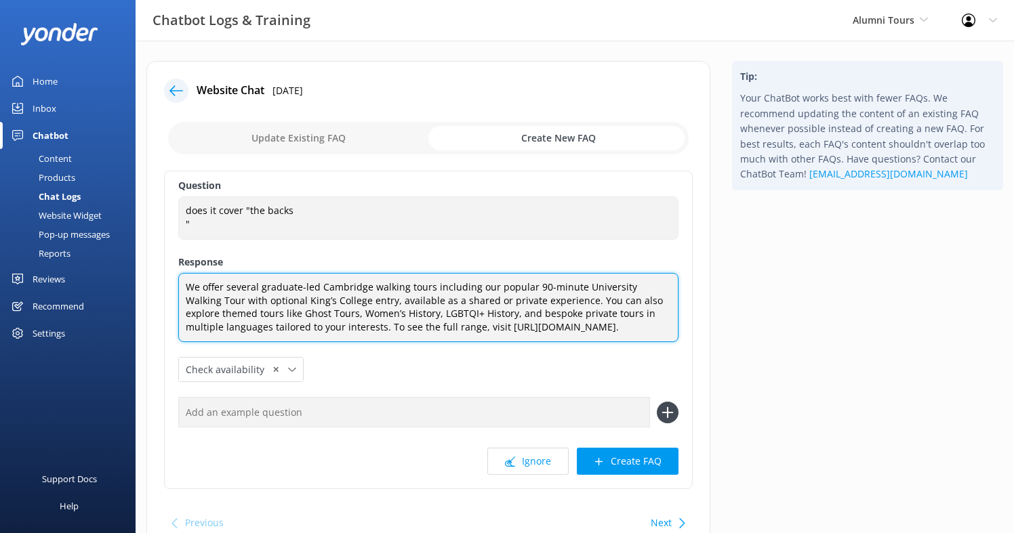
drag, startPoint x: 474, startPoint y: 343, endPoint x: 138, endPoint y: 285, distance: 341.1
click at [138, 285] on div "Website Chat [DATE] Update Existing FAQ Create New FAQ Question does it cover "…" at bounding box center [429, 316] width 586 height 510
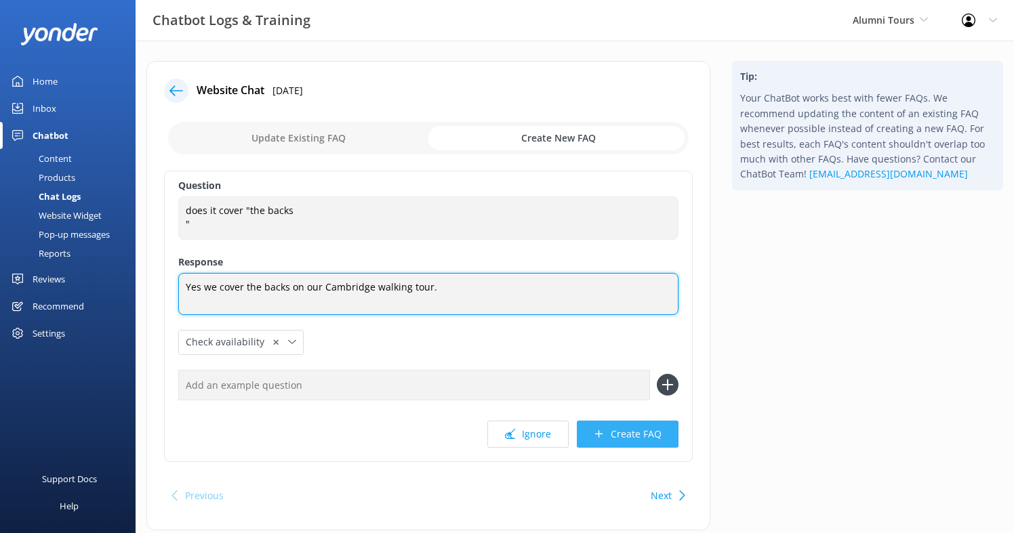
type textarea "Yes we cover the backs on our Cambridge walking tour."
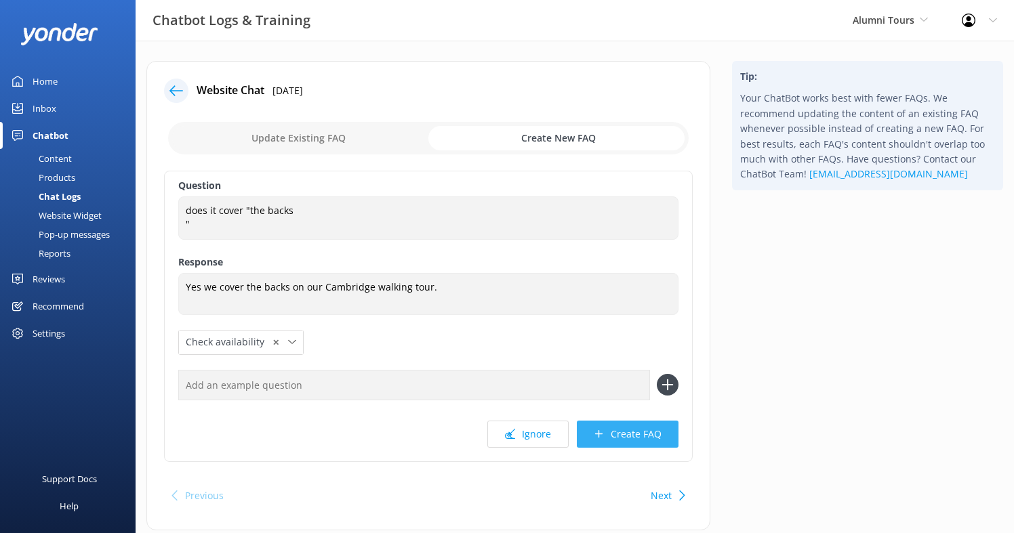
click at [625, 433] on button "Create FAQ" at bounding box center [628, 434] width 102 height 27
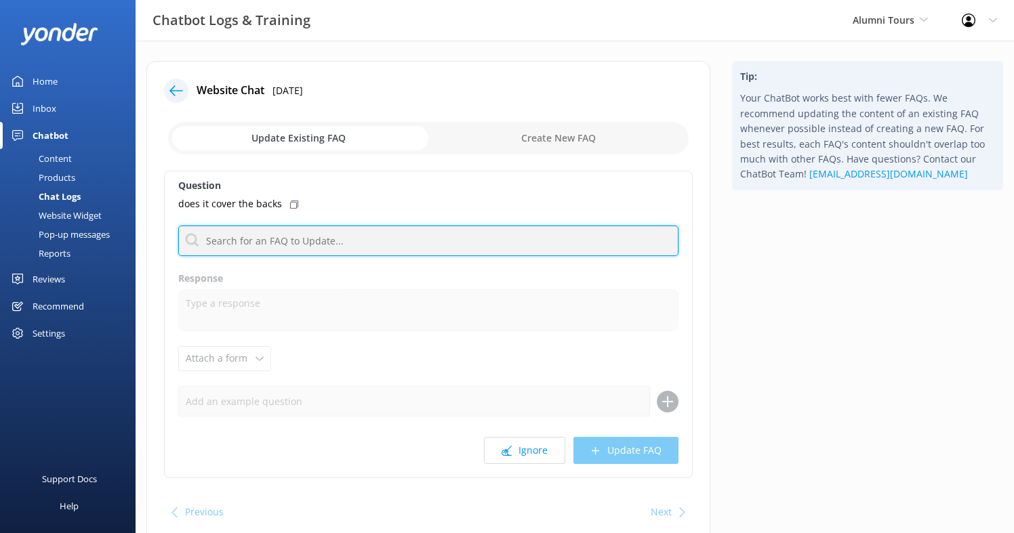
click at [353, 239] on input "text" at bounding box center [428, 241] width 500 height 31
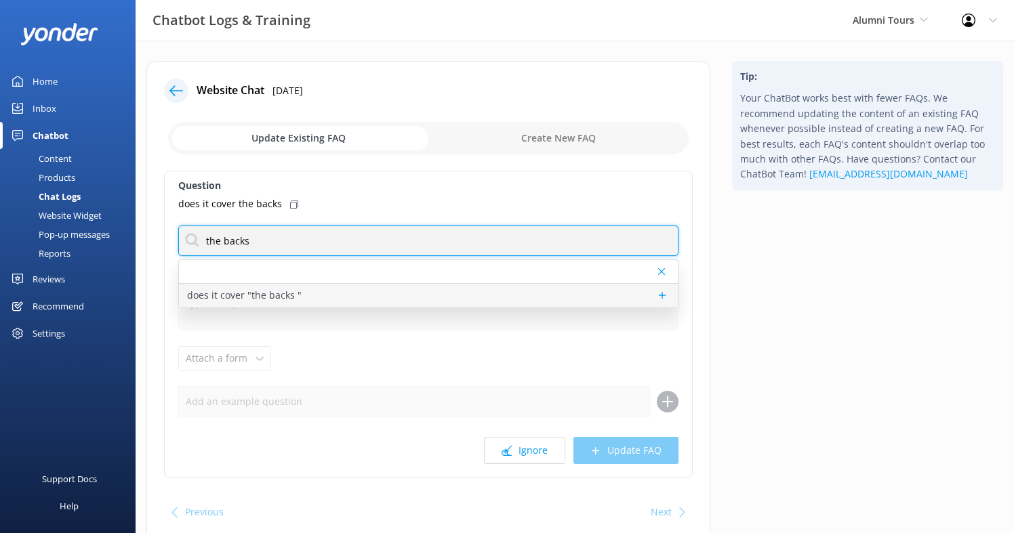
type input "the backs"
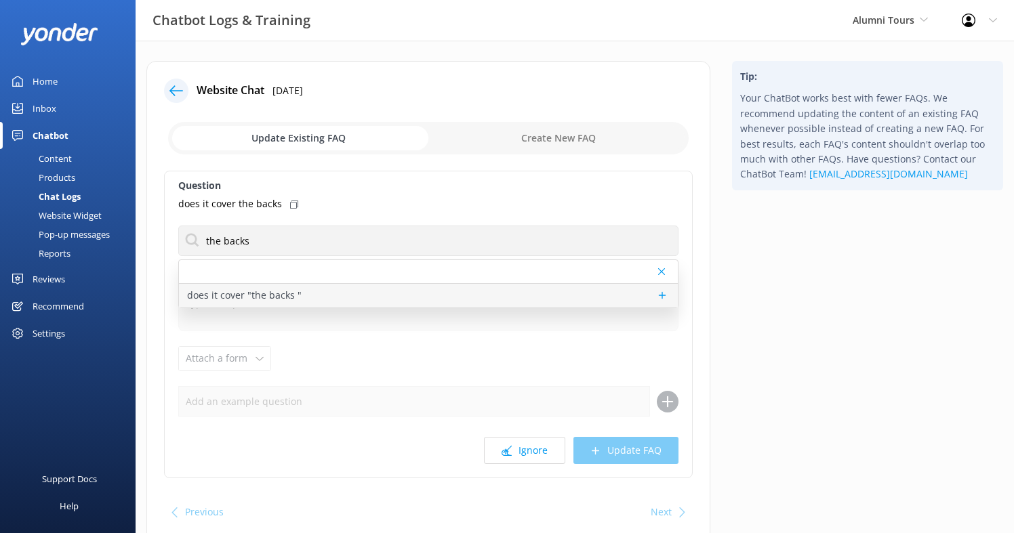
click at [279, 293] on p "does it cover "the backs "" at bounding box center [244, 295] width 115 height 15
type textarea "Yes we cover the backs on our Cambridge walking tour."
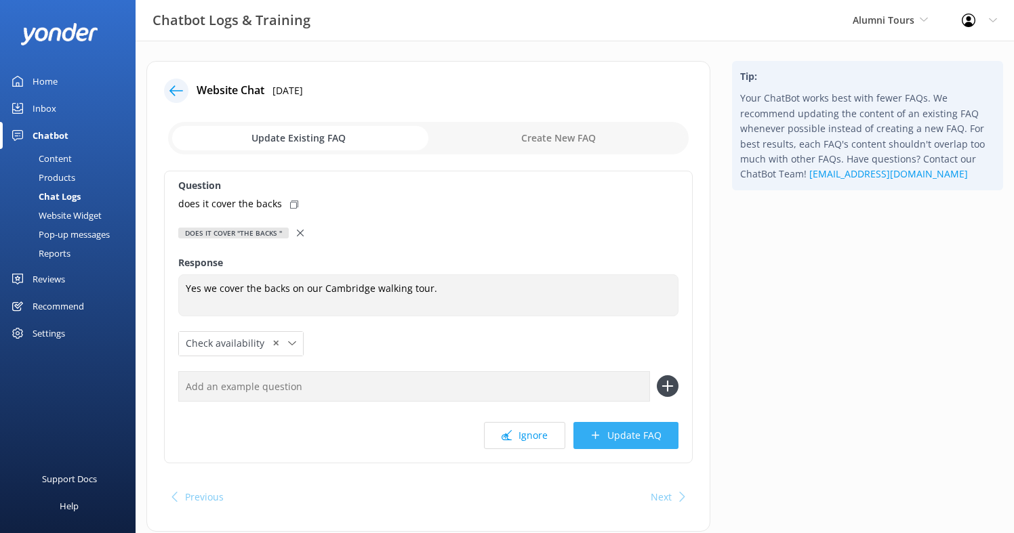
click at [644, 446] on button "Update FAQ" at bounding box center [625, 435] width 105 height 27
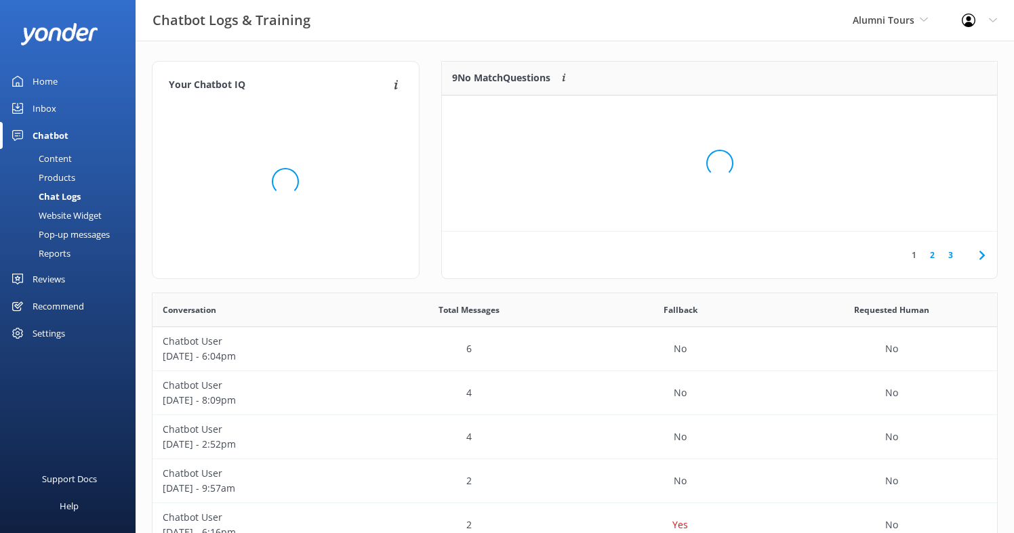
scroll to position [169, 555]
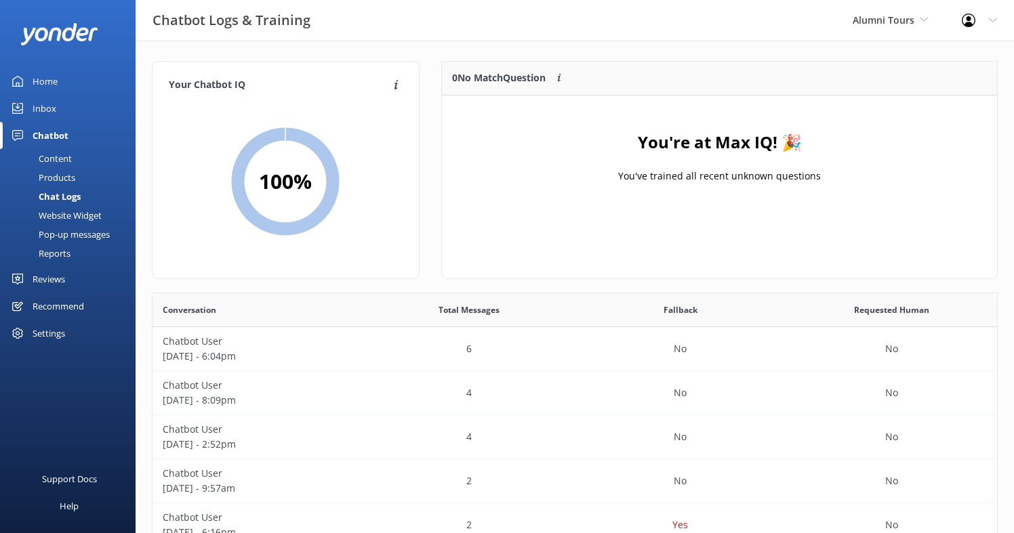
click at [58, 110] on link "Inbox" at bounding box center [68, 108] width 136 height 27
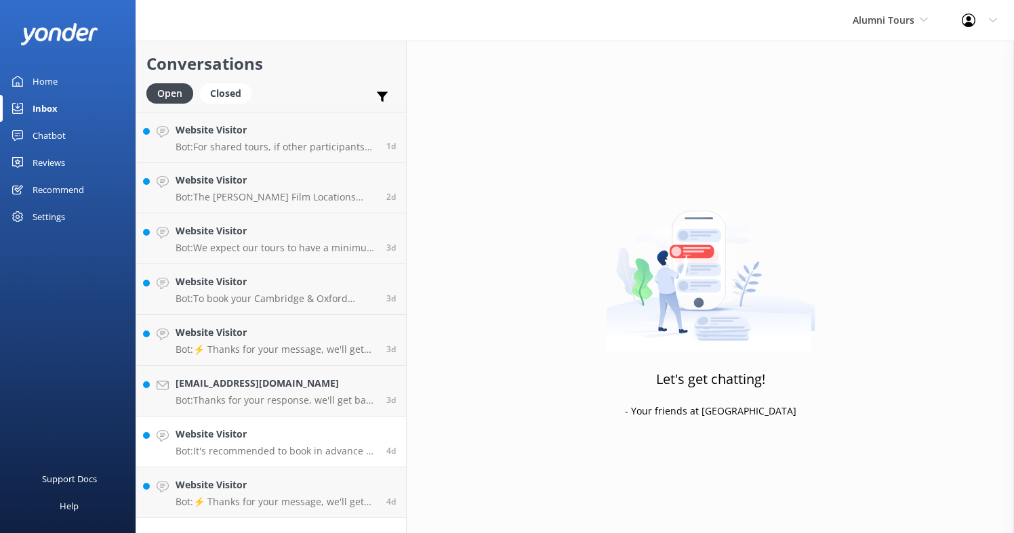
click at [301, 439] on h4 "Website Visitor" at bounding box center [276, 434] width 201 height 15
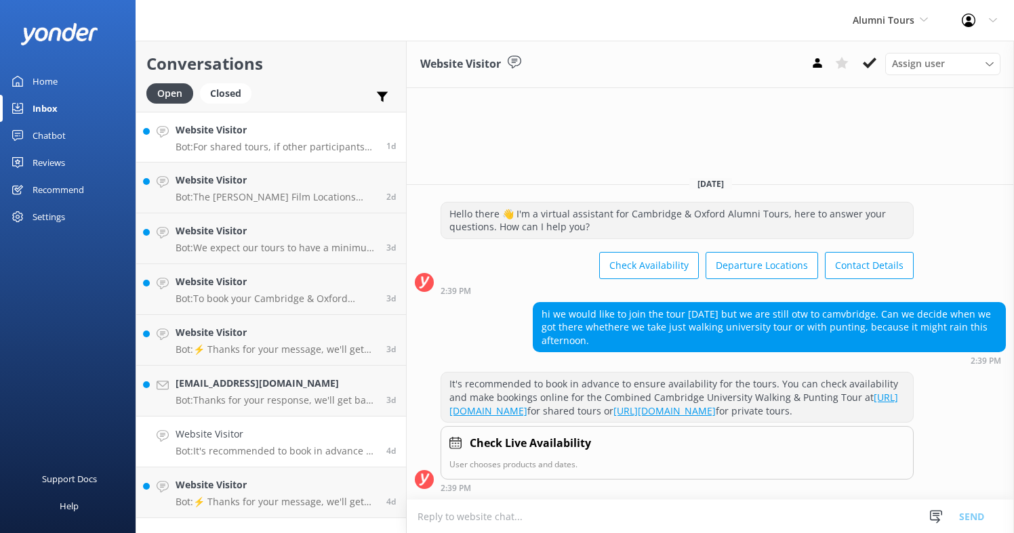
click at [296, 159] on link "Website Visitor Bot: For shared tours, if other participants have already booke…" at bounding box center [271, 137] width 270 height 51
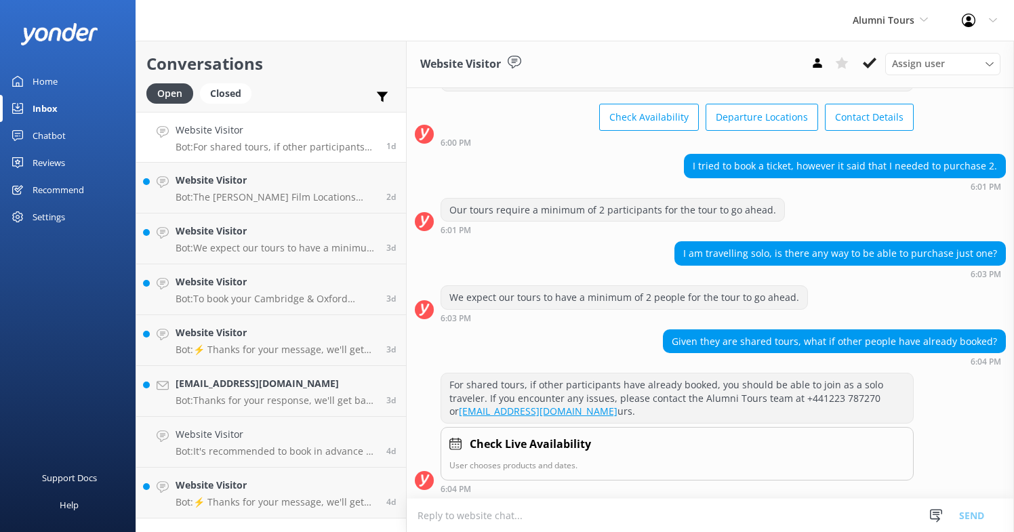
scroll to position [70, 0]
